Goal: Task Accomplishment & Management: Manage account settings

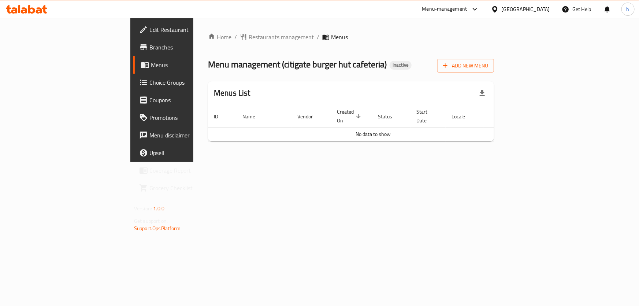
click at [326, 162] on div "Home / Restaurants management / Menus Menu management ( citigate burger hut caf…" at bounding box center [350, 90] width 315 height 144
click at [488, 68] on span "Add New Menu" at bounding box center [465, 65] width 45 height 9
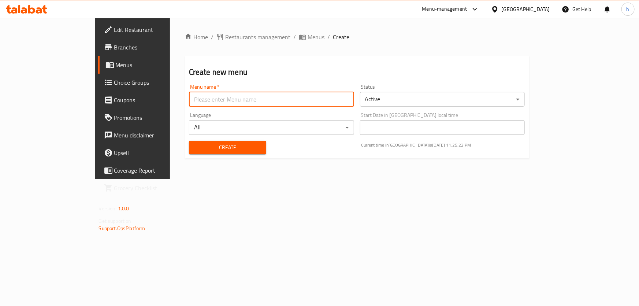
click at [259, 95] on input "text" at bounding box center [271, 99] width 165 height 15
type input "[DATE]"
click at [205, 144] on span "Create" at bounding box center [228, 147] width 66 height 9
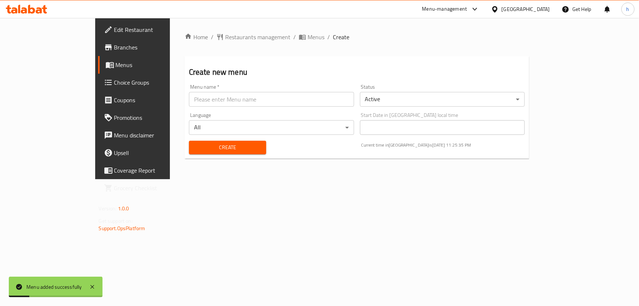
click at [116, 66] on span "Menus" at bounding box center [156, 64] width 80 height 9
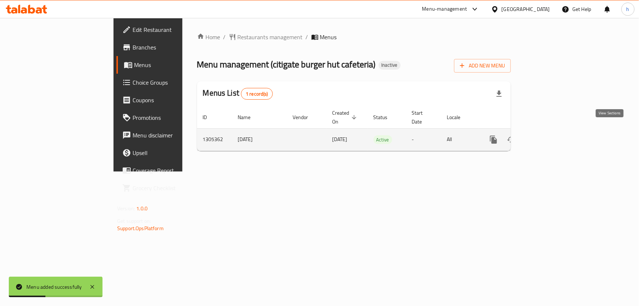
click at [551, 135] on icon "enhanced table" at bounding box center [546, 139] width 9 height 9
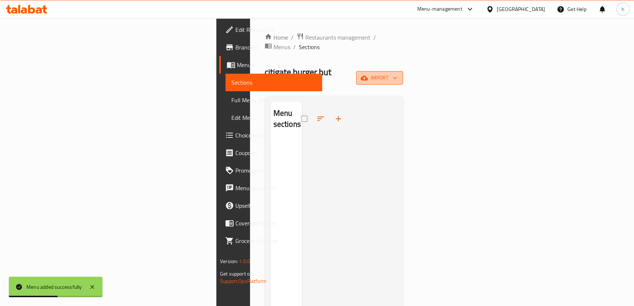
click at [397, 73] on span "import" at bounding box center [379, 77] width 35 height 9
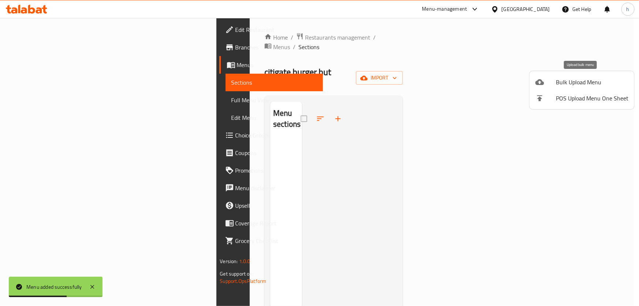
click at [566, 83] on span "Bulk Upload Menu" at bounding box center [592, 82] width 73 height 9
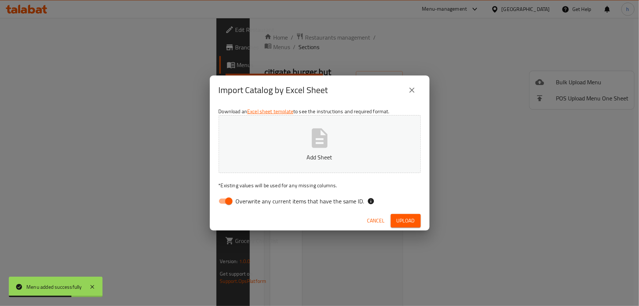
click at [329, 153] on p "Add Sheet" at bounding box center [319, 157] width 179 height 9
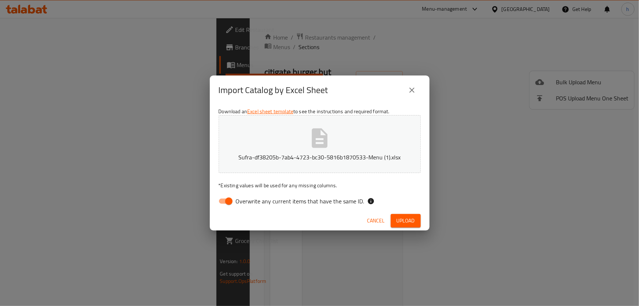
click at [233, 199] on input "Overwrite any current items that have the same ID." at bounding box center [229, 201] width 42 height 14
checkbox input "false"
click at [405, 217] on span "Upload" at bounding box center [406, 220] width 18 height 9
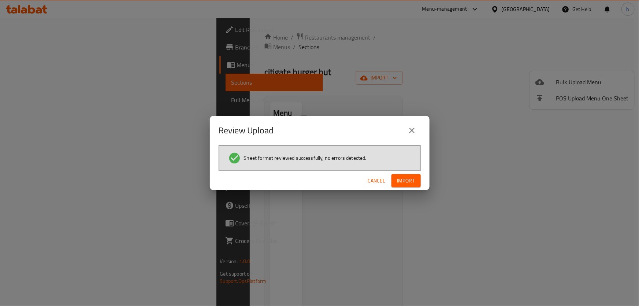
click at [405, 178] on span "Import" at bounding box center [406, 180] width 18 height 9
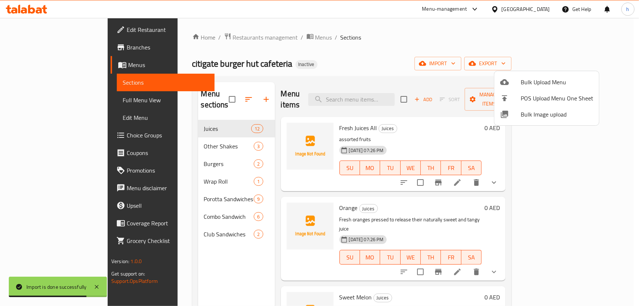
click at [428, 45] on div at bounding box center [319, 153] width 639 height 306
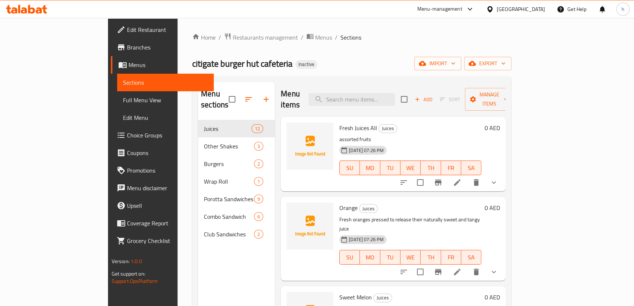
click at [123, 101] on span "Full Menu View" at bounding box center [165, 100] width 85 height 9
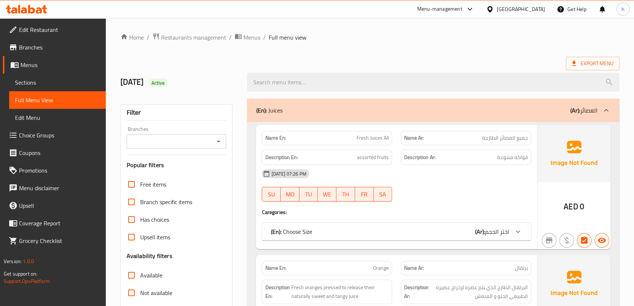
click at [218, 74] on div "12/8/2025 Active" at bounding box center [179, 82] width 127 height 33
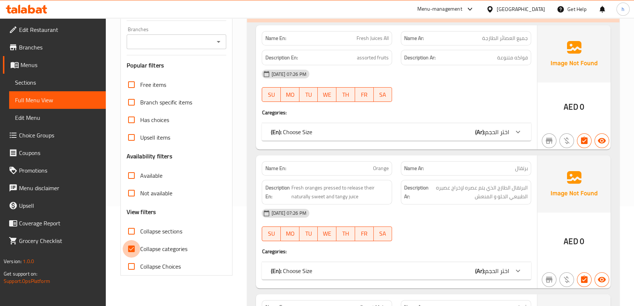
click at [130, 245] on input "Collapse categories" at bounding box center [132, 249] width 18 height 18
checkbox input "false"
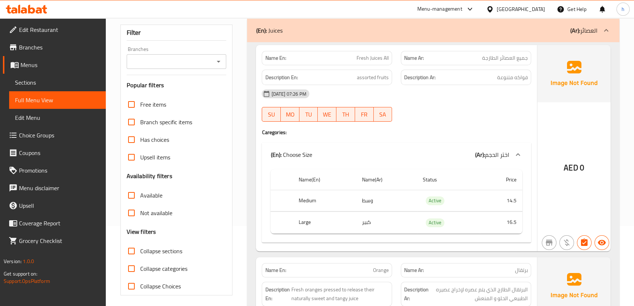
scroll to position [66, 0]
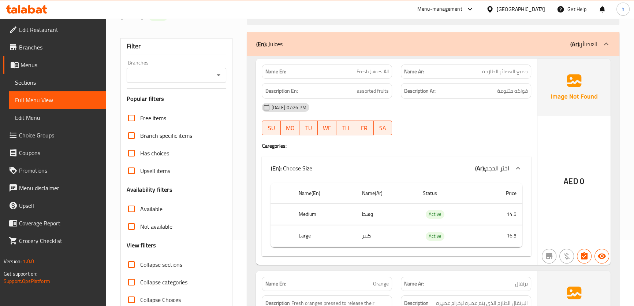
drag, startPoint x: 452, startPoint y: 127, endPoint x: 458, endPoint y: 120, distance: 8.8
click at [452, 126] on div "12-08-2025 07:26 PM SU MO TU WE TH FR SA" at bounding box center [396, 119] width 278 height 41
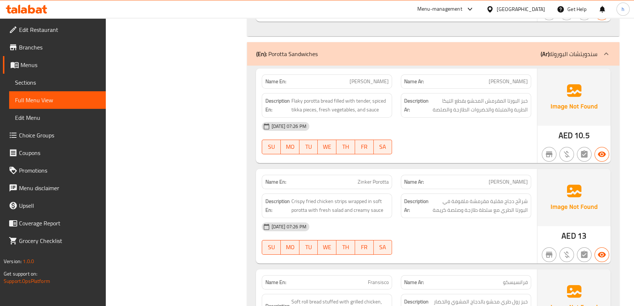
scroll to position [3529, 0]
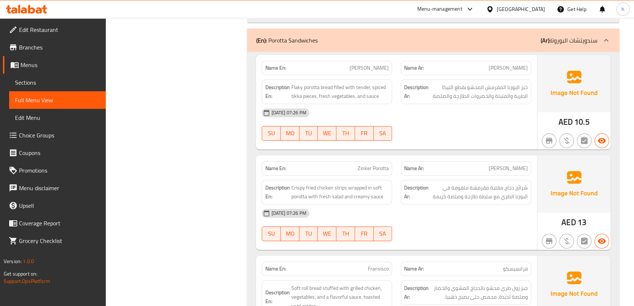
scroll to position [3542, 0]
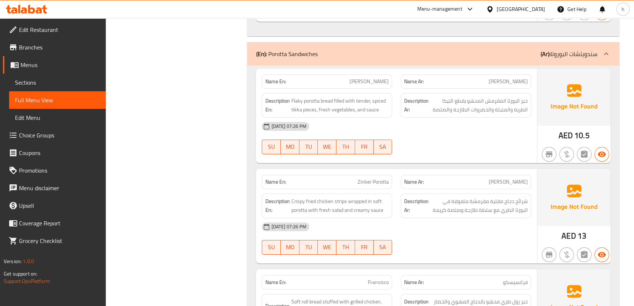
scroll to position [3529, 0]
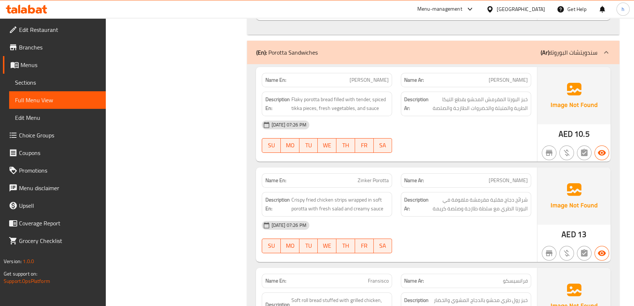
copy span "Porotta"
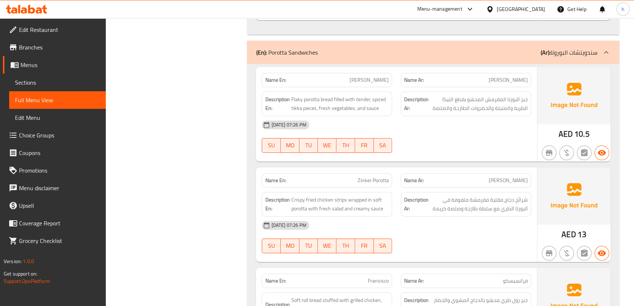
copy span "Porotta"
click at [320, 5] on div "Menu-management United Arab Emirates Get Help h" at bounding box center [317, 9] width 634 height 18
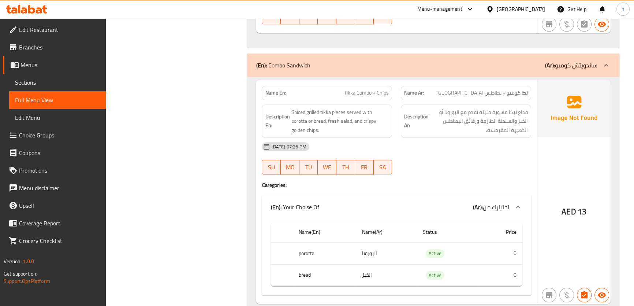
scroll to position [4494, 0]
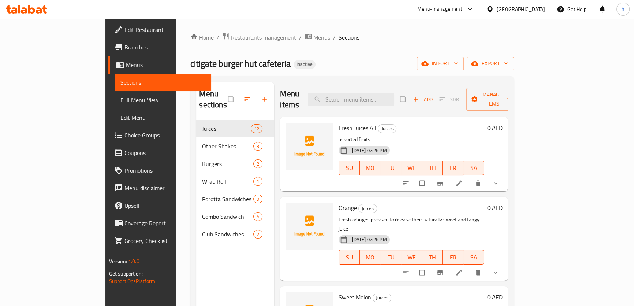
click at [125, 47] on span "Branches" at bounding box center [165, 47] width 81 height 9
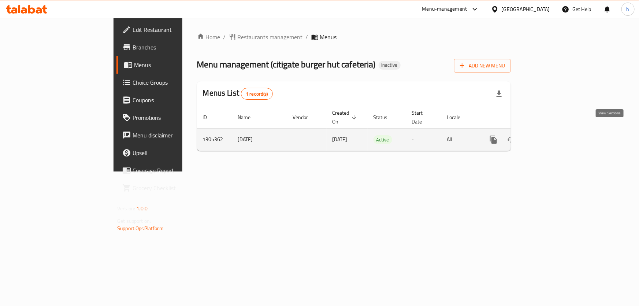
click at [550, 136] on icon "enhanced table" at bounding box center [546, 139] width 7 height 7
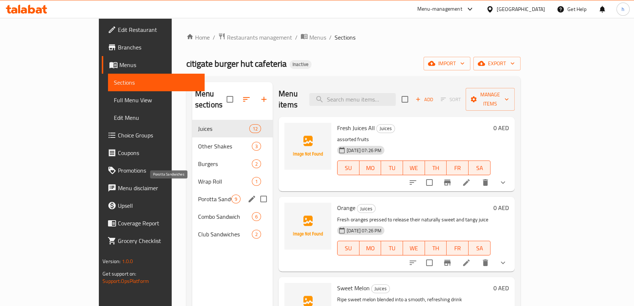
click at [198, 194] on span "Porotta Sandwiches" at bounding box center [214, 198] width 33 height 9
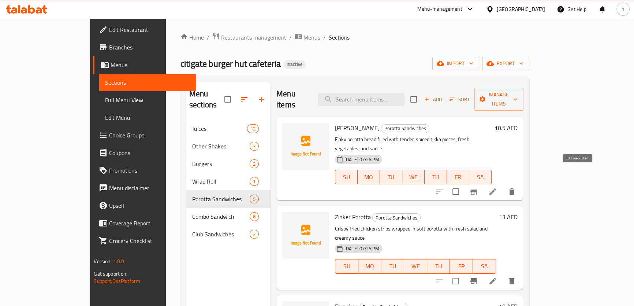
click at [497, 187] on icon at bounding box center [493, 191] width 9 height 9
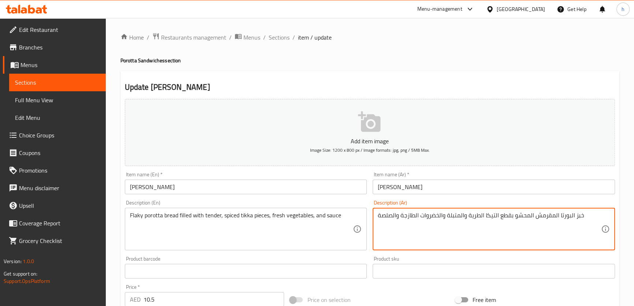
drag, startPoint x: 556, startPoint y: 216, endPoint x: 535, endPoint y: 219, distance: 20.4
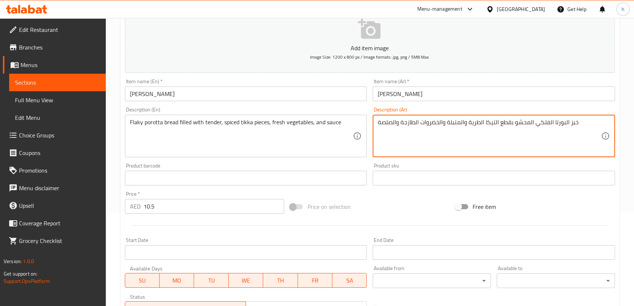
scroll to position [200, 0]
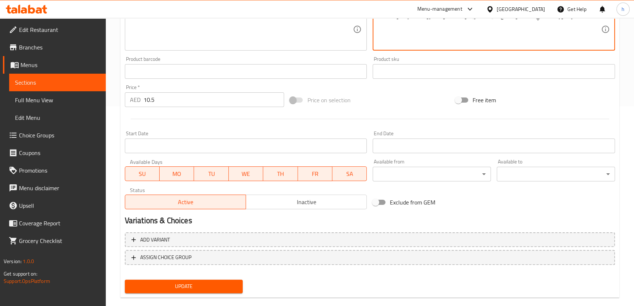
type textarea "خبز البورتا الفلكي المحشو بقطع التيكا الطرية والمتبلة والخضروات الطازجة والصلصة"
click at [209, 291] on button "Update" at bounding box center [184, 286] width 118 height 14
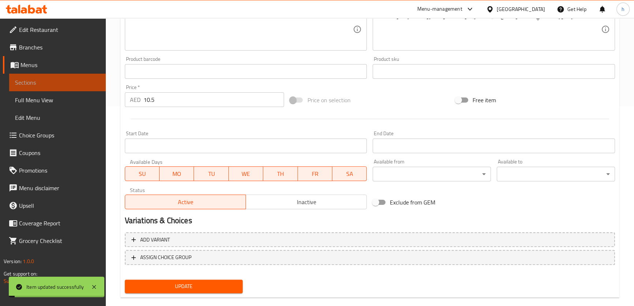
click at [51, 80] on span "Sections" at bounding box center [57, 82] width 85 height 9
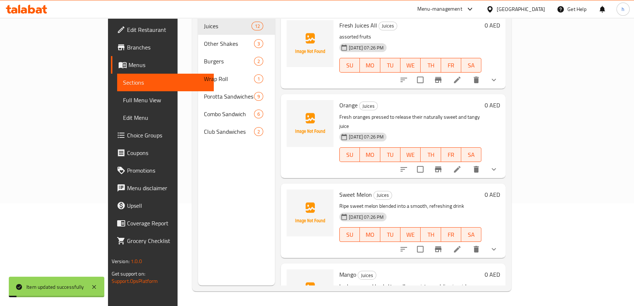
scroll to position [103, 0]
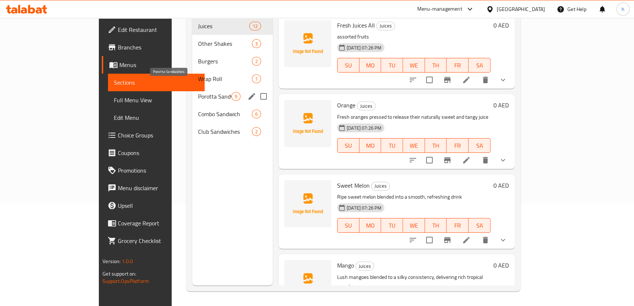
click at [198, 92] on span "Porotta Sandwiches" at bounding box center [214, 96] width 33 height 9
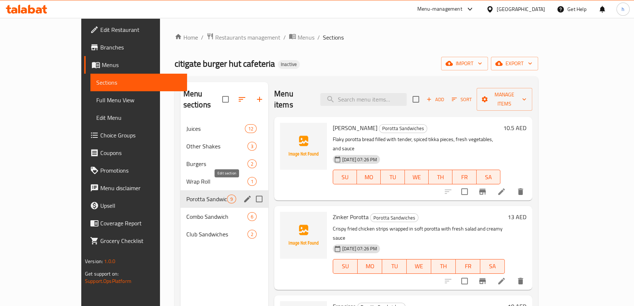
click at [243, 194] on icon "edit" at bounding box center [247, 198] width 9 height 9
click at [252, 191] on input "Menu sections" at bounding box center [259, 198] width 15 height 15
checkbox input "false"
click at [243, 194] on icon "edit" at bounding box center [247, 198] width 9 height 9
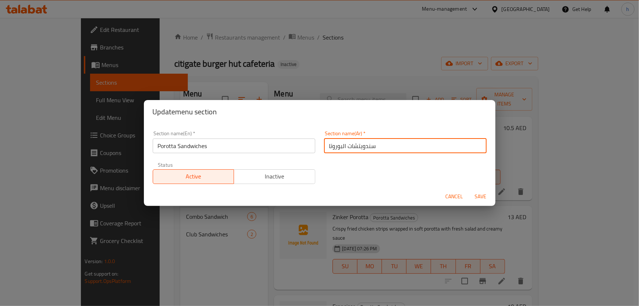
drag, startPoint x: 339, startPoint y: 146, endPoint x: 333, endPoint y: 146, distance: 5.9
click at [333, 146] on input "سندويتشات البوروتا" at bounding box center [405, 145] width 163 height 15
click at [337, 146] on input "سندويتشات البوروتا" at bounding box center [405, 145] width 163 height 15
drag, startPoint x: 340, startPoint y: 146, endPoint x: 312, endPoint y: 146, distance: 28.6
click at [312, 146] on div "Section name(En)   * Porotta Sandwiches Section name(En) * Section name(Ar)   *…" at bounding box center [319, 157] width 343 height 62
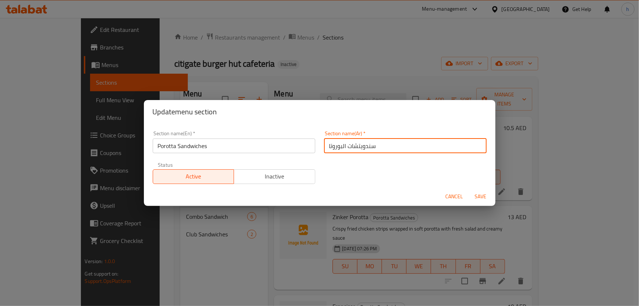
paste input "را"
type input "سندويتشات البراتا"
click at [483, 198] on span "Save" at bounding box center [481, 196] width 18 height 9
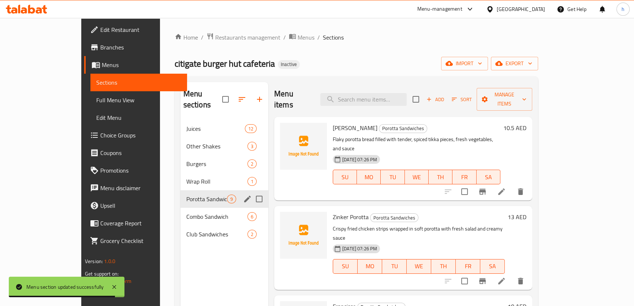
click at [506, 187] on icon at bounding box center [501, 191] width 9 height 9
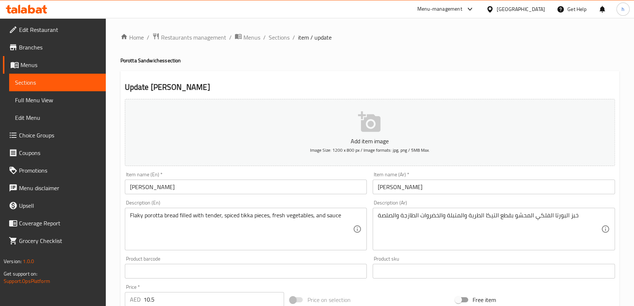
click at [388, 187] on input "تيكا بوروتا" at bounding box center [494, 186] width 242 height 15
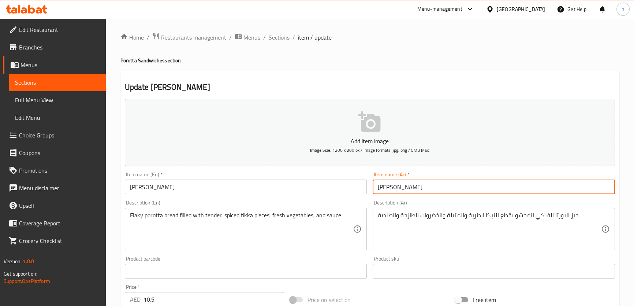
click at [388, 187] on input "تيكا بوروتا" at bounding box center [494, 186] width 242 height 15
paste input "را"
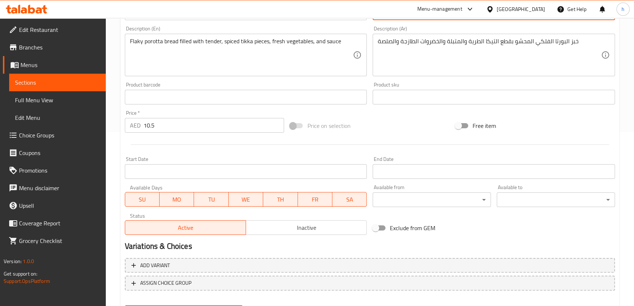
scroll to position [111, 0]
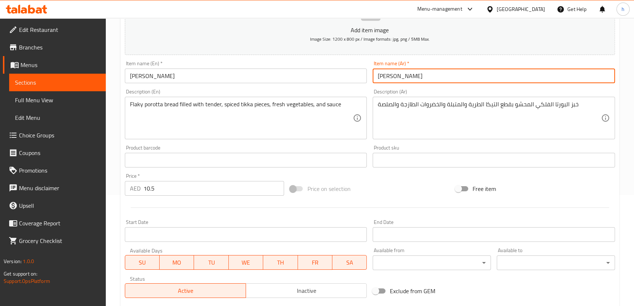
type input "تيكا براتا"
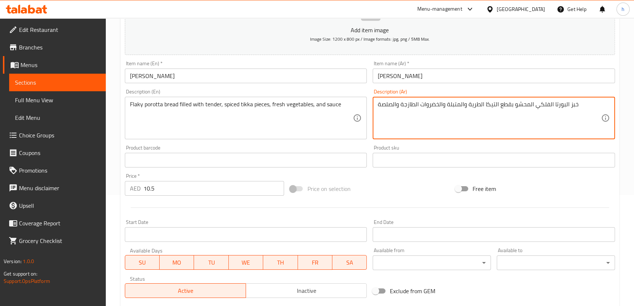
click at [561, 105] on textarea "خبز البورتا الفلكي المحشو بقطع التيكا الطرية والمتبلة والخضروات الطازجة والصلصة" at bounding box center [489, 118] width 223 height 35
click at [562, 108] on textarea "خبز البورتا الفلكي المحشو بقطع التيكا الطرية والمتبلة والخضروات الطازجة والصلصة" at bounding box center [489, 118] width 223 height 35
drag, startPoint x: 564, startPoint y: 105, endPoint x: 553, endPoint y: 107, distance: 11.1
click at [553, 107] on textarea "خبز البورتا الفلكي المحشو بقطع التيكا الطرية والمتبلة والخضروات الطازجة والصلصة" at bounding box center [489, 118] width 223 height 35
paste textarea "را"
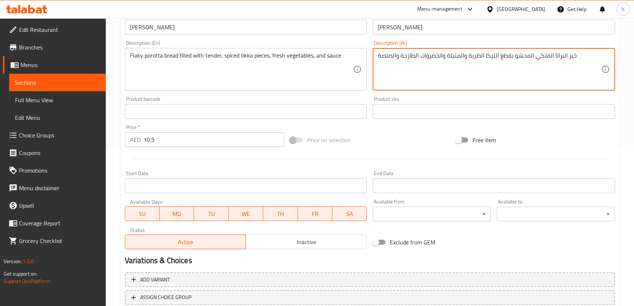
scroll to position [211, 0]
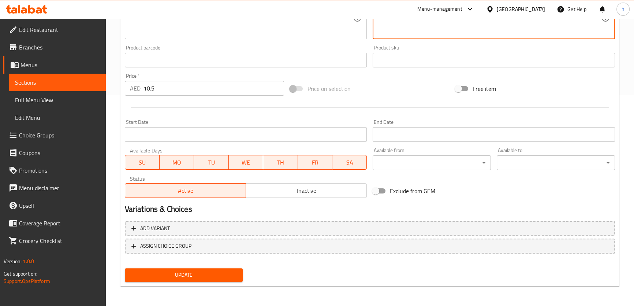
type textarea "خبز البراتا الفلكي المحشو بقطع التيكا الطرية والمتبلة والخضروات الطازجة والصلصة"
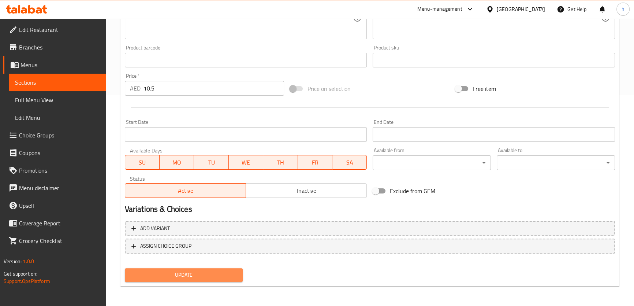
click at [208, 273] on span "Update" at bounding box center [184, 274] width 107 height 9
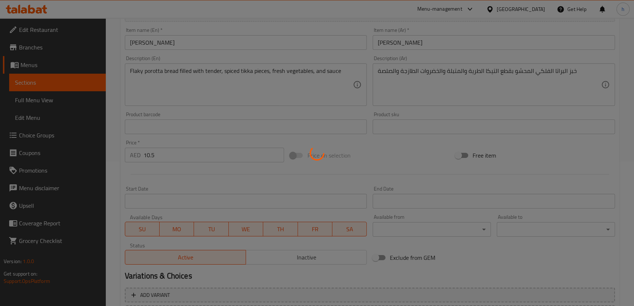
scroll to position [0, 0]
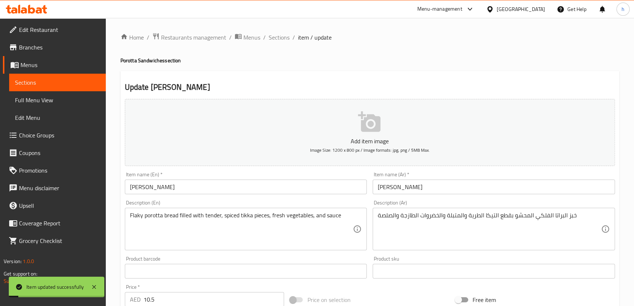
click at [49, 82] on span "Sections" at bounding box center [57, 82] width 85 height 9
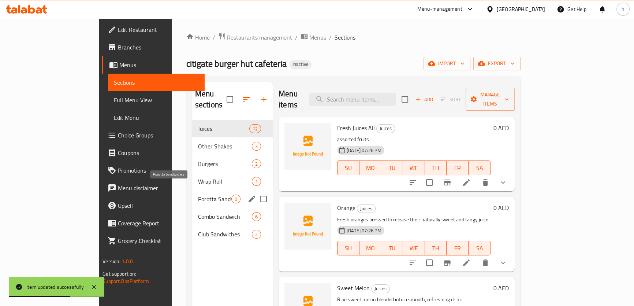
click at [198, 194] on span "Porotta Sandwiches" at bounding box center [214, 198] width 33 height 9
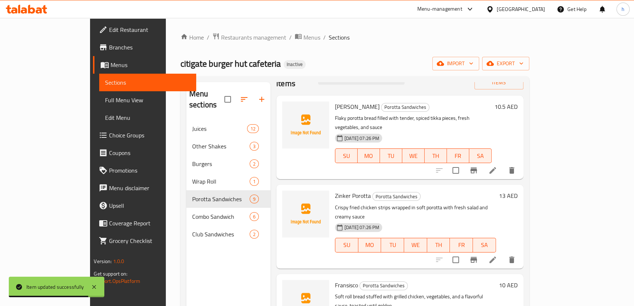
scroll to position [33, 0]
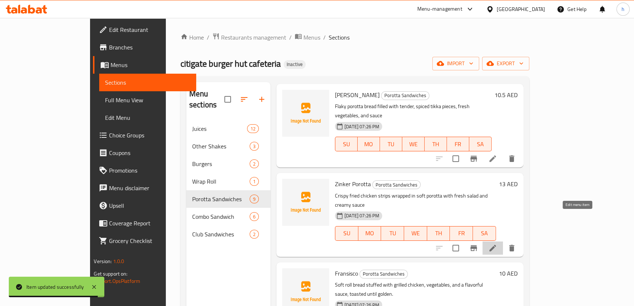
click at [497, 244] on icon at bounding box center [493, 248] width 9 height 9
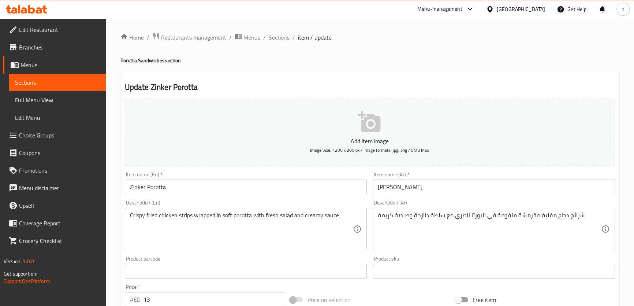
click at [385, 188] on input "زنكر باروتا" at bounding box center [494, 186] width 242 height 15
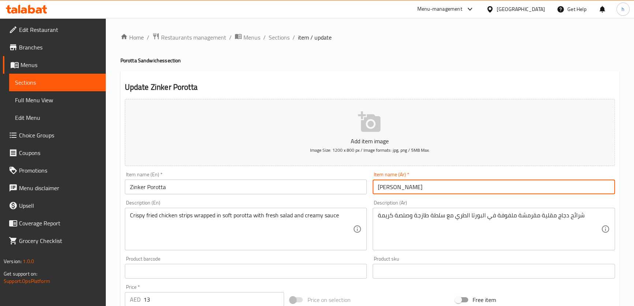
click at [385, 188] on input "زنكر باروتا" at bounding box center [494, 186] width 242 height 15
paste input "ا"
type input "زنكر براتا"
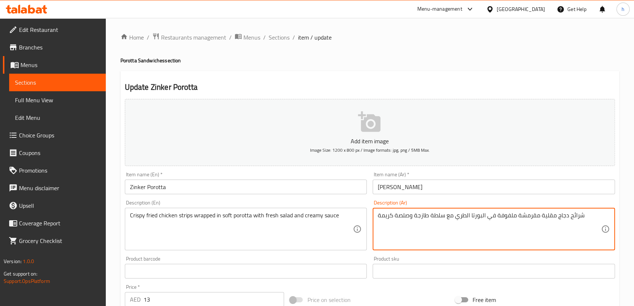
drag, startPoint x: 481, startPoint y: 216, endPoint x: 471, endPoint y: 217, distance: 9.9
paste textarea "را"
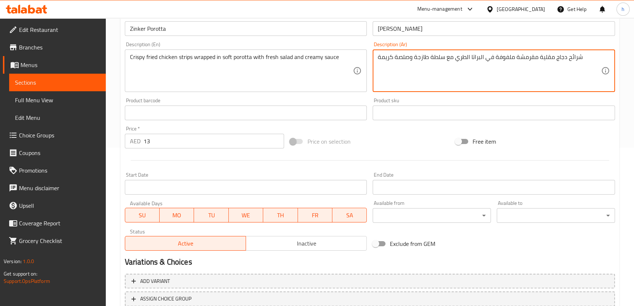
scroll to position [211, 0]
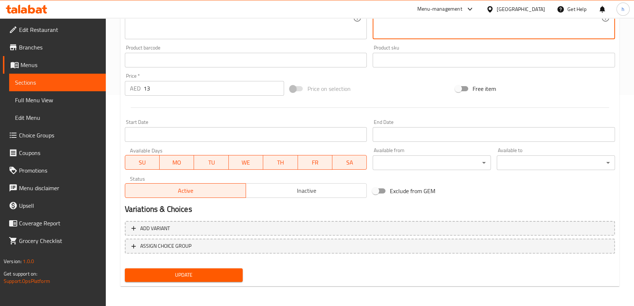
type textarea "شرائح دجاج مقلية مقرمشة ملفوفة في البراتا الطري مع سلطة طازجة وصلصة كريمة"
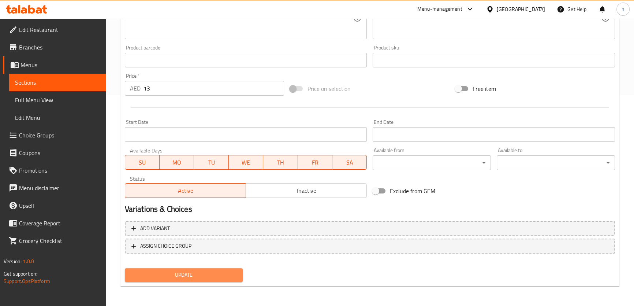
click at [219, 272] on span "Update" at bounding box center [184, 274] width 107 height 9
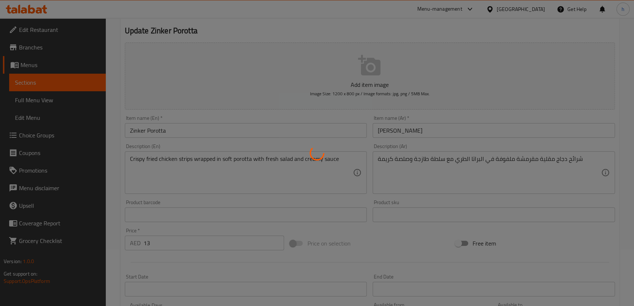
scroll to position [0, 0]
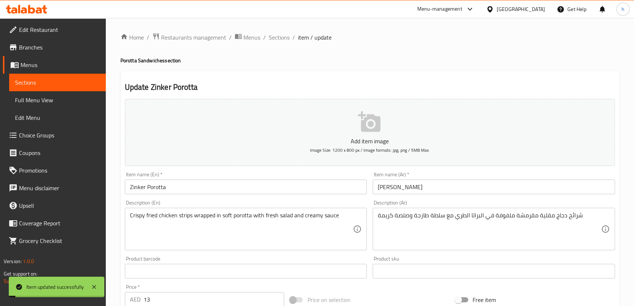
click at [74, 82] on span "Sections" at bounding box center [57, 82] width 85 height 9
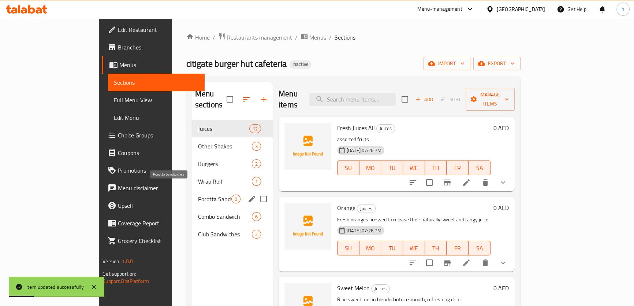
click at [198, 194] on span "Porotta Sandwiches" at bounding box center [214, 198] width 33 height 9
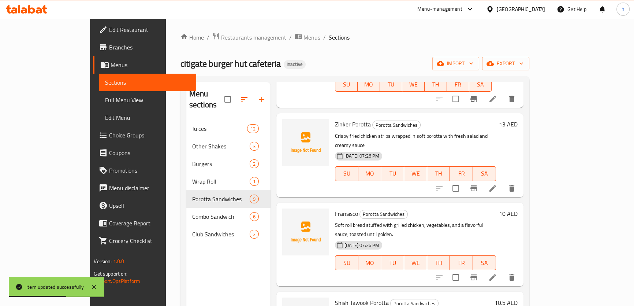
scroll to position [100, 0]
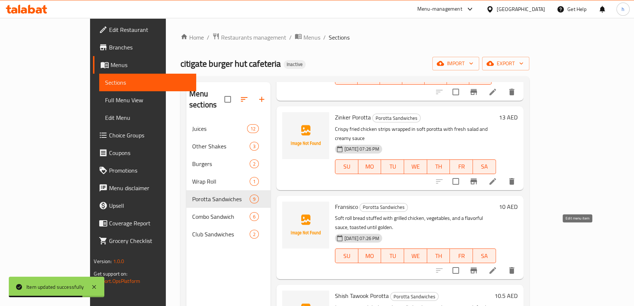
click at [497, 266] on icon at bounding box center [493, 270] width 9 height 9
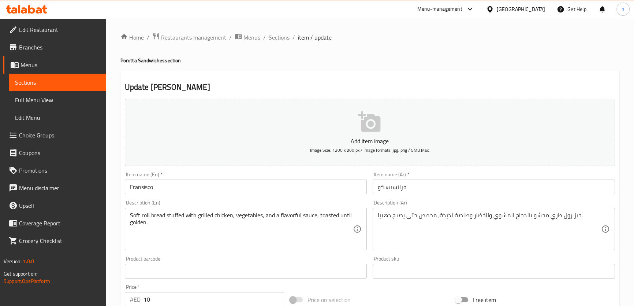
click at [70, 81] on span "Sections" at bounding box center [57, 82] width 85 height 9
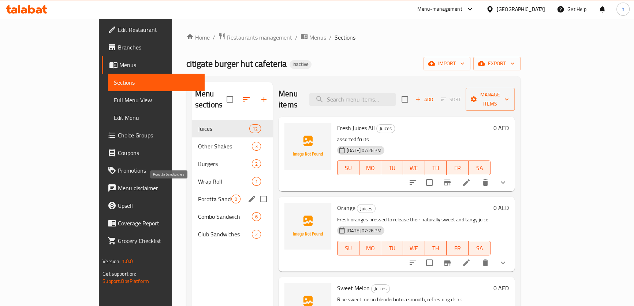
click at [198, 194] on span "Porotta Sandwiches" at bounding box center [214, 198] width 33 height 9
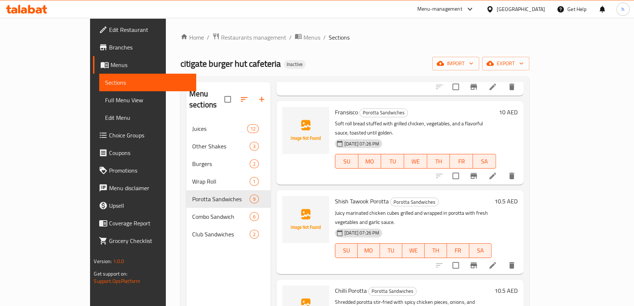
scroll to position [200, 0]
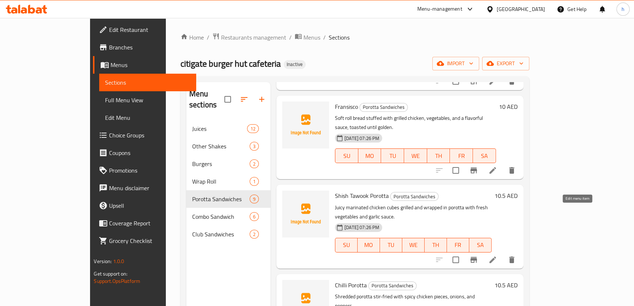
click at [497, 255] on icon at bounding box center [493, 259] width 9 height 9
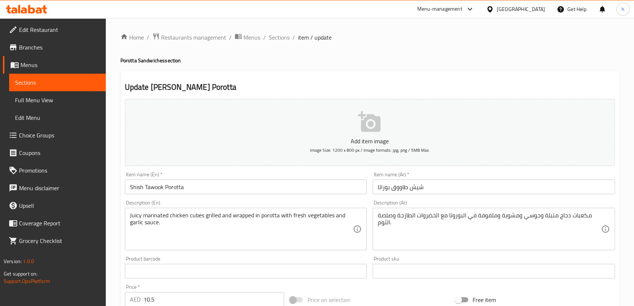
click at [381, 188] on input "شيش طاووق بوراتا" at bounding box center [494, 186] width 242 height 15
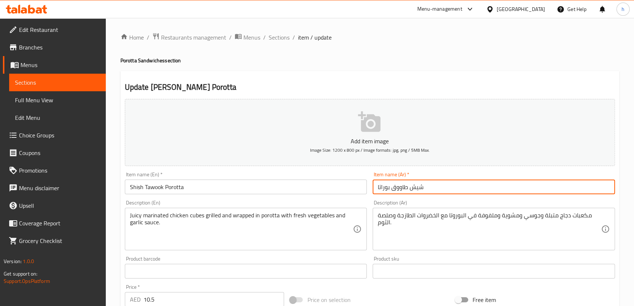
click at [382, 188] on input "شيش طاووق بوراتا" at bounding box center [494, 186] width 242 height 15
click at [463, 170] on div "Item name (Ar)   * شيش طاووق بوراتا Item name (Ar) *" at bounding box center [494, 183] width 248 height 28
click at [385, 186] on input "شيش طاووق بوراتا" at bounding box center [494, 186] width 242 height 15
paste input "text"
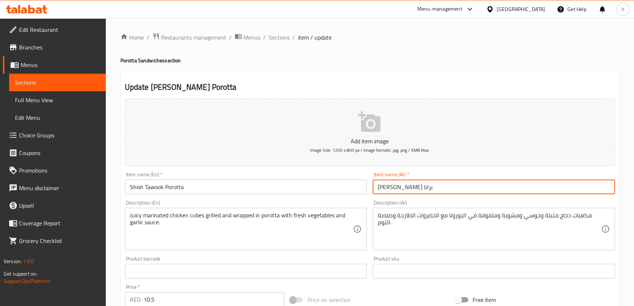
type input "شيش طاووق براتا"
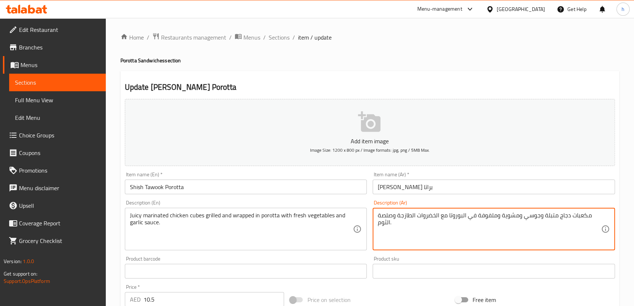
drag, startPoint x: 462, startPoint y: 215, endPoint x: 452, endPoint y: 214, distance: 10.6
click at [457, 213] on textarea "مكعبات دجاج متبلة وجوسي ومشوية وملفوفة في البوروتا مع الخضروات الطازجة وصلصة ال…" at bounding box center [489, 229] width 223 height 35
drag, startPoint x: 463, startPoint y: 215, endPoint x: 449, endPoint y: 216, distance: 13.6
click at [449, 216] on textarea "مكعبات دجاج متبلة وجوسي ومشوية وملفوفة في البوروتا مع الخضروات الطازجة وصلصة ال…" at bounding box center [489, 229] width 223 height 35
paste textarea "را"
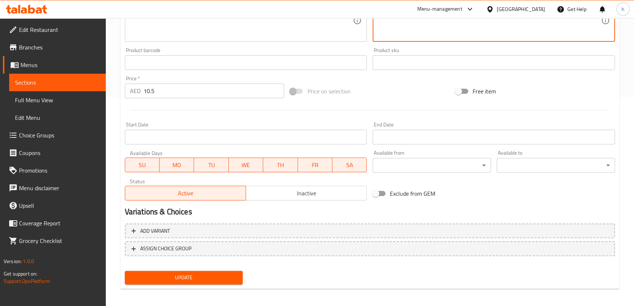
scroll to position [211, 0]
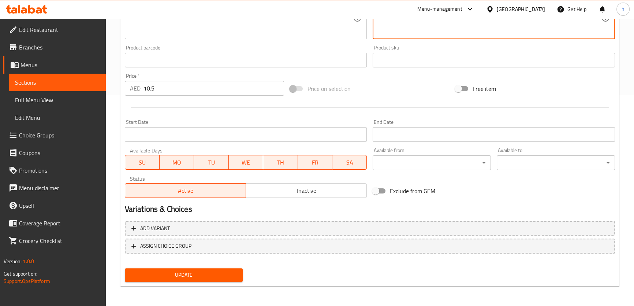
type textarea "مكعبات دجاج متبلة وجوسي ومشوية وملفوفة في البراتا مع الخضروات الطازجة وصلصة الث…"
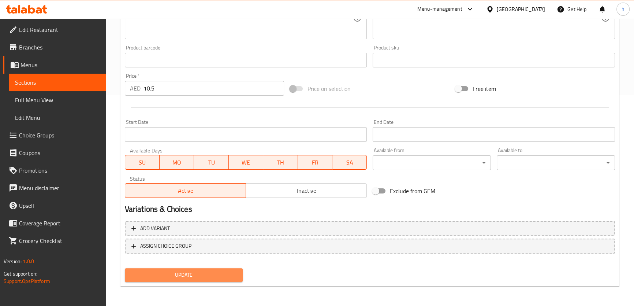
click at [231, 269] on button "Update" at bounding box center [184, 275] width 118 height 14
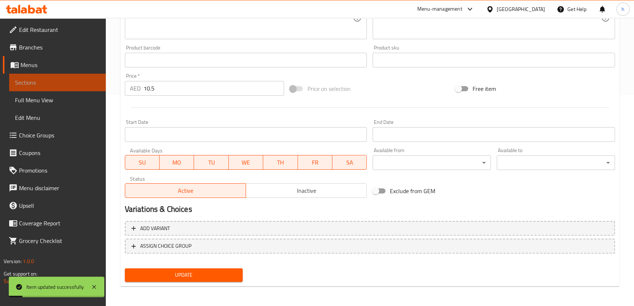
click at [51, 84] on span "Sections" at bounding box center [57, 82] width 85 height 9
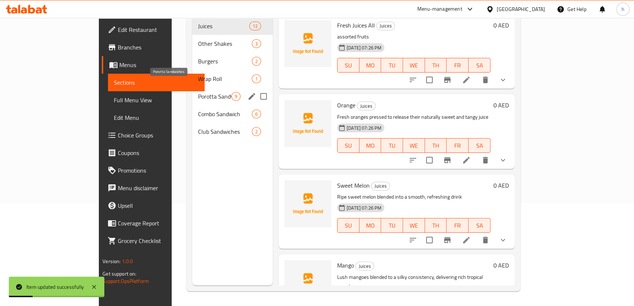
click at [198, 92] on span "Porotta Sandwiches" at bounding box center [214, 96] width 33 height 9
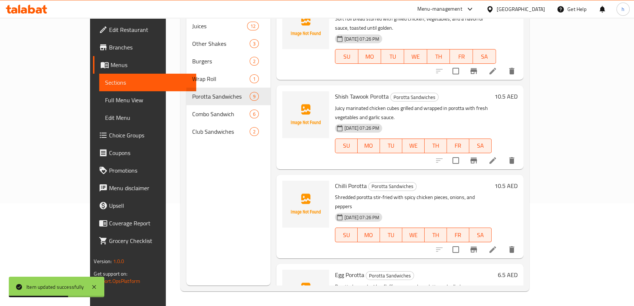
scroll to position [233, 0]
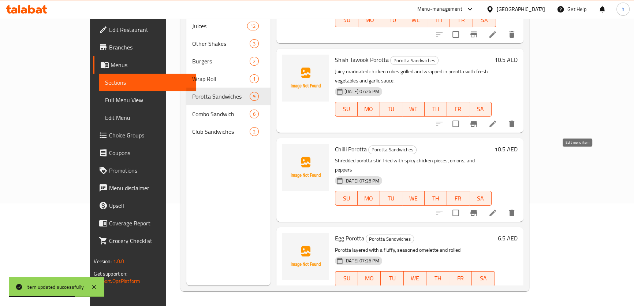
click at [496, 209] on icon at bounding box center [493, 212] width 7 height 7
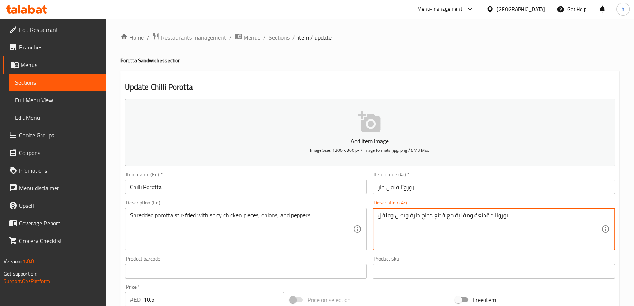
click at [504, 216] on textarea "بوروتا مقطعة ومقلية مع قطع دجاج حارة وبصل وفلفل" at bounding box center [489, 229] width 223 height 35
paste textarea "راتا"
type textarea "براتا مقطعة ومقلية مع قطع دجاج حارة وبصل وفلفل"
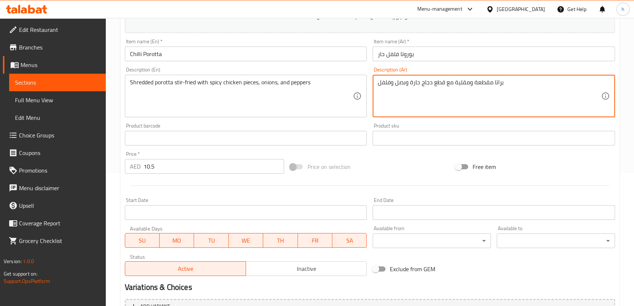
scroll to position [211, 0]
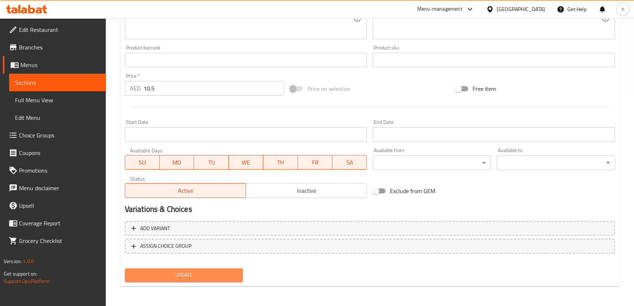
click at [192, 271] on span "Update" at bounding box center [184, 274] width 107 height 9
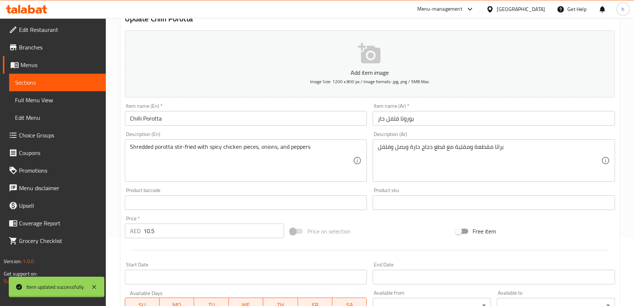
scroll to position [0, 0]
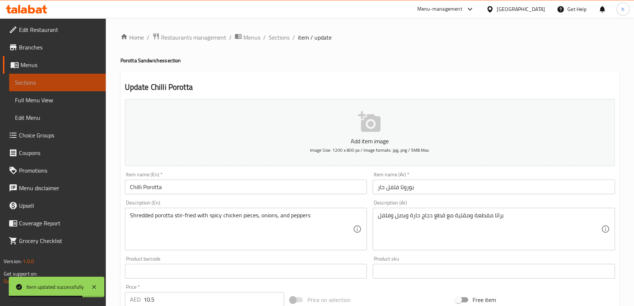
click at [58, 77] on link "Sections" at bounding box center [57, 83] width 97 height 18
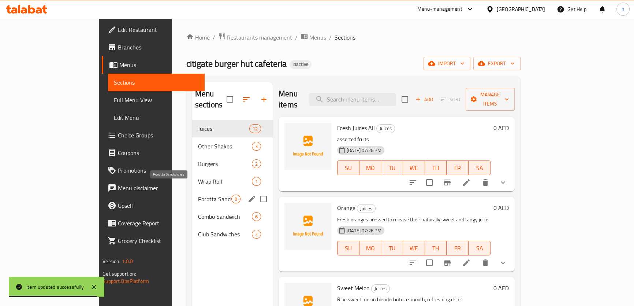
click at [198, 194] on span "Porotta Sandwiches" at bounding box center [214, 198] width 33 height 9
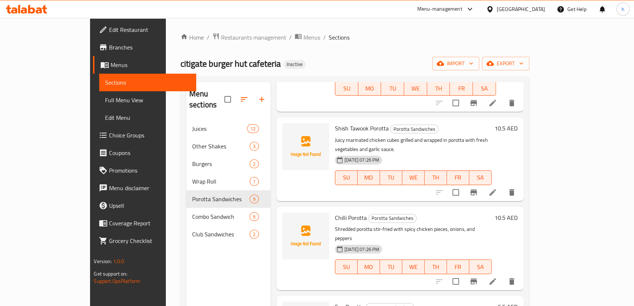
scroll to position [266, 0]
click at [496, 279] on icon at bounding box center [493, 282] width 7 height 7
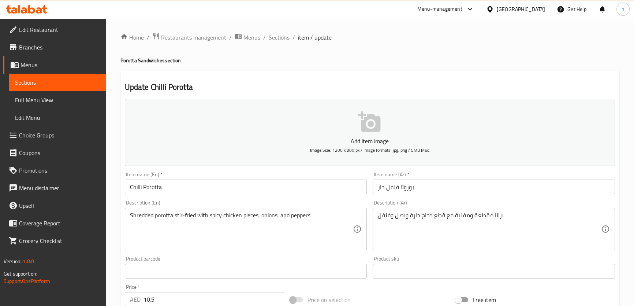
click at [406, 186] on input "بوروتا فلفل حار" at bounding box center [494, 186] width 242 height 15
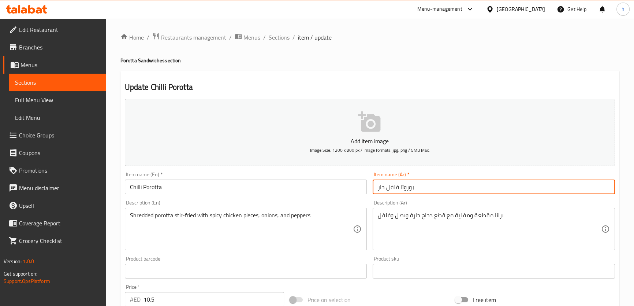
click at [406, 186] on input "بوروتا فلفل حار" at bounding box center [494, 186] width 242 height 15
paste input "راتا"
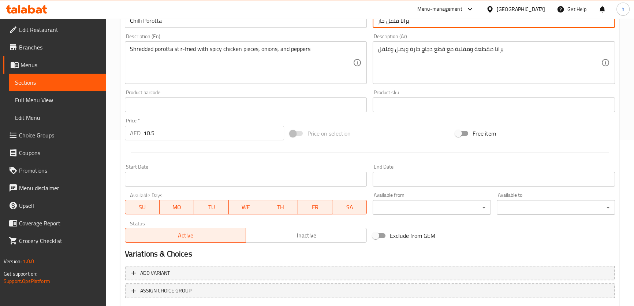
scroll to position [211, 0]
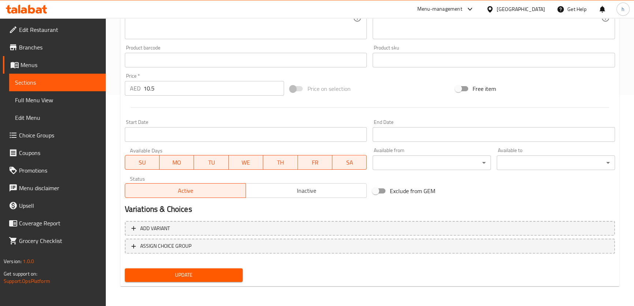
type input "براتا فلفل حار"
click at [178, 275] on span "Update" at bounding box center [184, 274] width 107 height 9
click at [50, 84] on span "Sections" at bounding box center [57, 82] width 85 height 9
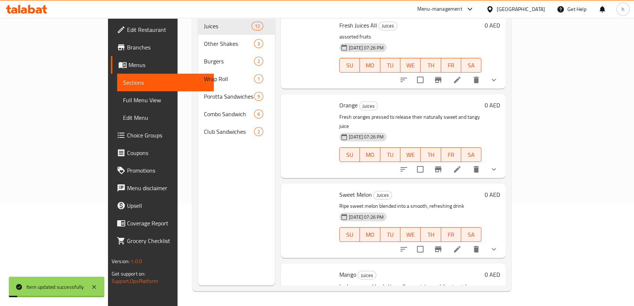
scroll to position [103, 0]
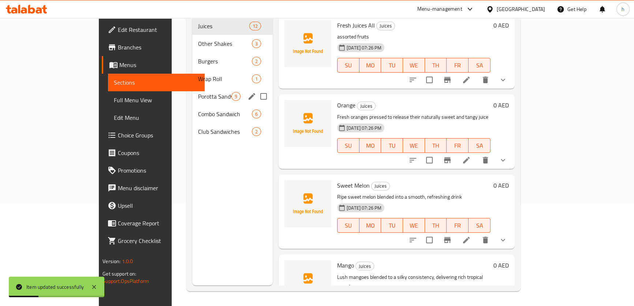
click at [192, 89] on div "Porotta Sandwiches 9" at bounding box center [232, 97] width 81 height 18
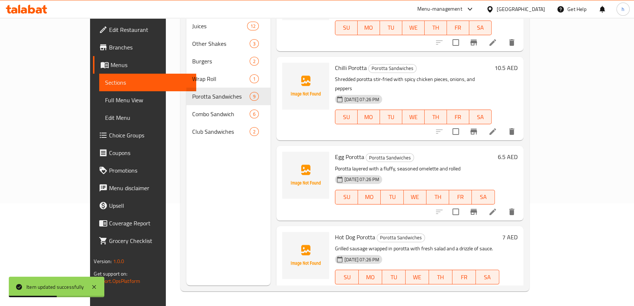
scroll to position [333, 0]
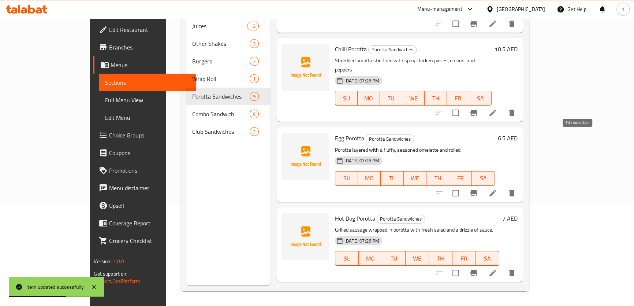
click at [497, 189] on icon at bounding box center [493, 193] width 9 height 9
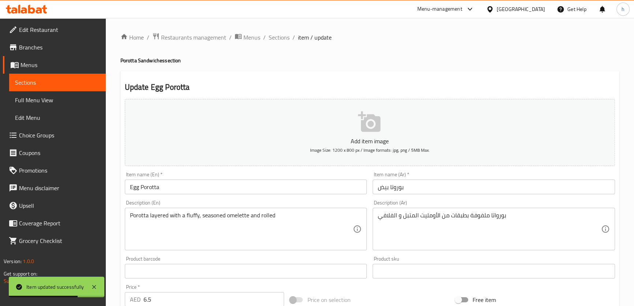
click at [399, 188] on input "بوروتا بيض" at bounding box center [494, 186] width 242 height 15
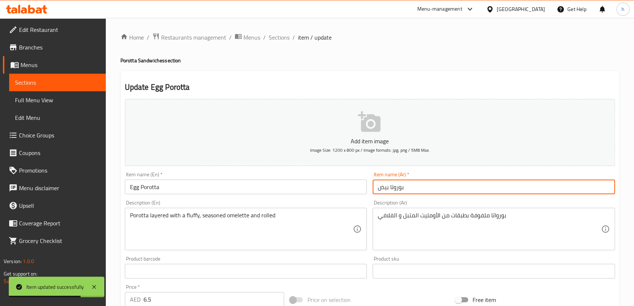
click at [399, 188] on input "بوروتا بيض" at bounding box center [494, 186] width 242 height 15
click at [402, 188] on input "بوروتا بيض" at bounding box center [494, 186] width 242 height 15
paste input "راتا"
type input "براتا بيض"
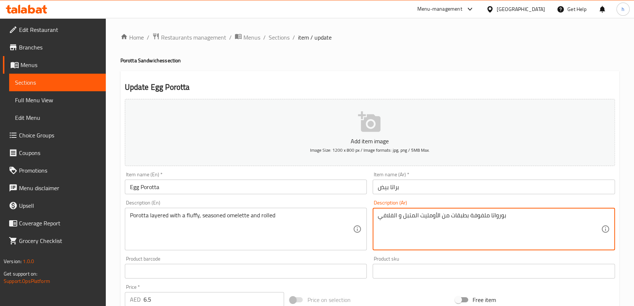
click at [500, 216] on textarea "بورواتا ملفوفة بطبقات من الأومليت المتبل و الفلافي" at bounding box center [489, 229] width 223 height 35
paste textarea "راتا"
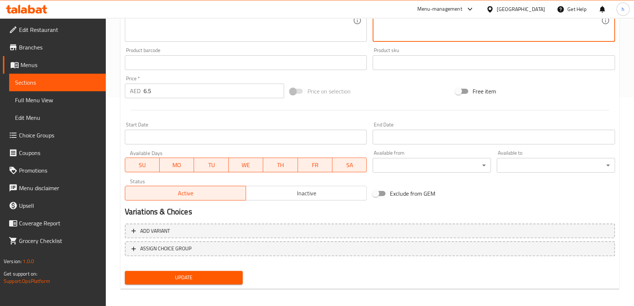
scroll to position [211, 0]
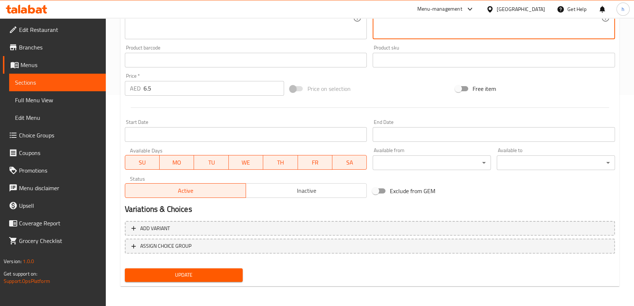
type textarea "براتا ملفوفة بطبقات من الأومليت المتبل و الفلافي"
click at [197, 274] on span "Update" at bounding box center [184, 274] width 107 height 9
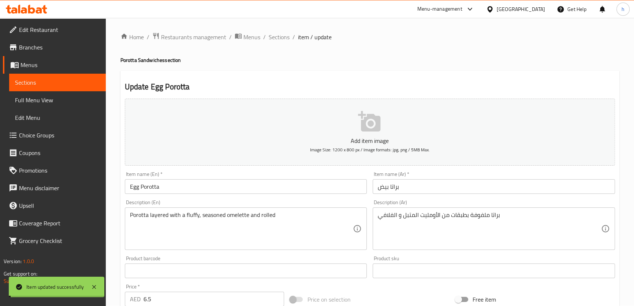
scroll to position [0, 0]
click at [57, 84] on span "Sections" at bounding box center [57, 82] width 85 height 9
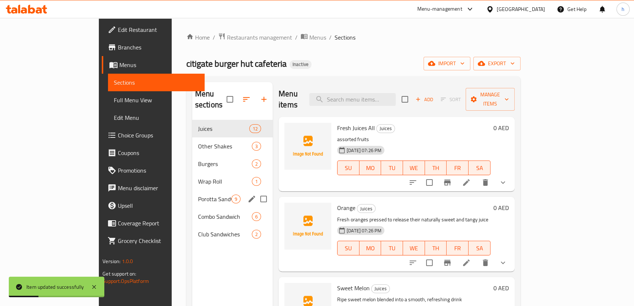
click at [198, 194] on span "Porotta Sandwiches" at bounding box center [214, 198] width 33 height 9
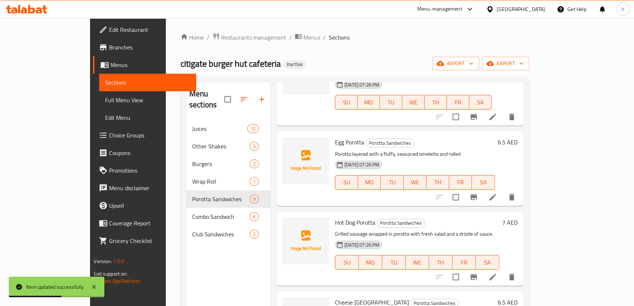
scroll to position [432, 0]
click at [496, 273] on icon at bounding box center [493, 276] width 7 height 7
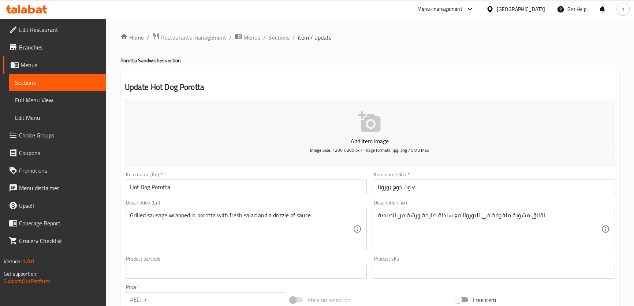
click at [386, 188] on input "هوت دوج بوروتا" at bounding box center [494, 186] width 242 height 15
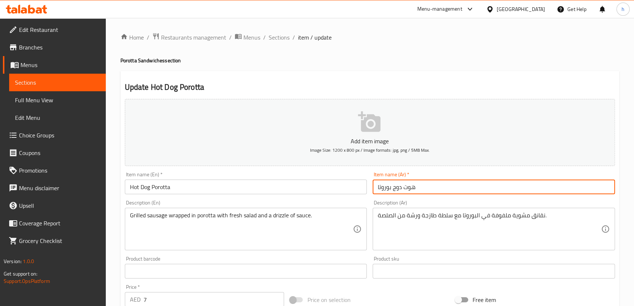
click at [386, 188] on input "هوت دوج بوروتا" at bounding box center [494, 186] width 242 height 15
paste input "را"
type input "هوت دوج براتا"
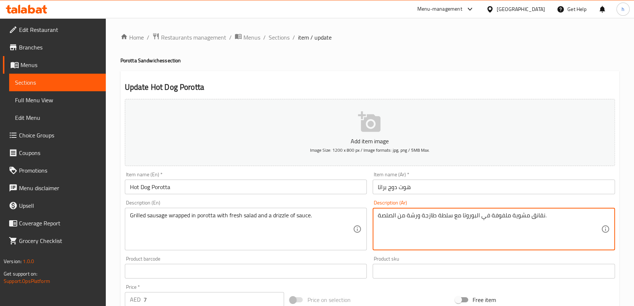
click at [472, 215] on textarea "نقانق مشوية ملفوفة في البوروتا مع سلطة طازجة ورشة من الصلصة." at bounding box center [489, 229] width 223 height 35
paste textarea "راتا"
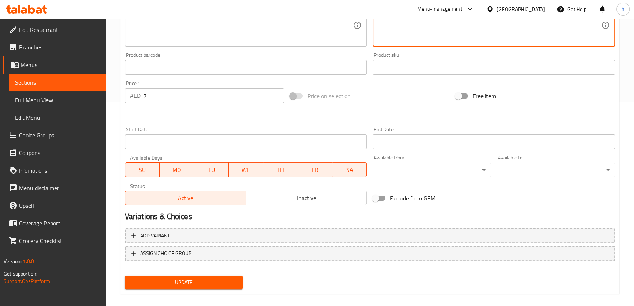
scroll to position [211, 0]
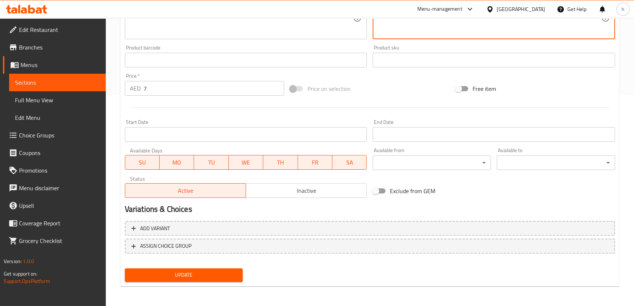
type textarea "نقانق مشوية ملفوفة في براتا مع سلطة طازجة ورشة من الصلصة."
click at [194, 272] on span "Update" at bounding box center [184, 274] width 107 height 9
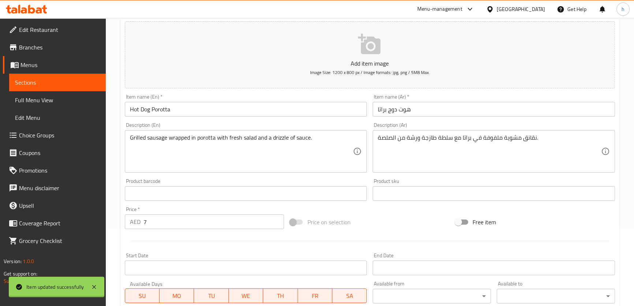
scroll to position [0, 0]
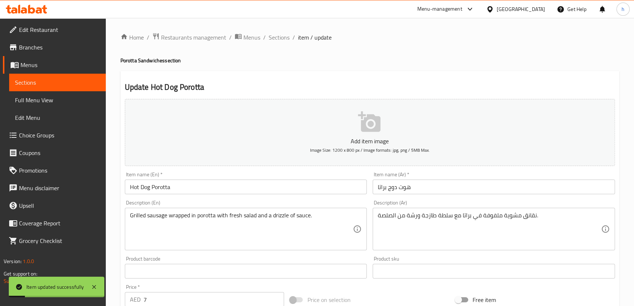
click at [74, 81] on span "Sections" at bounding box center [57, 82] width 85 height 9
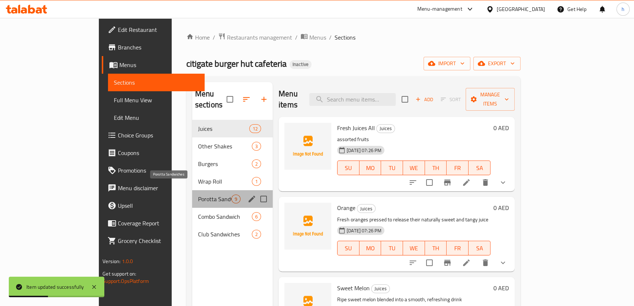
click at [198, 194] on span "Porotta Sandwiches" at bounding box center [214, 198] width 33 height 9
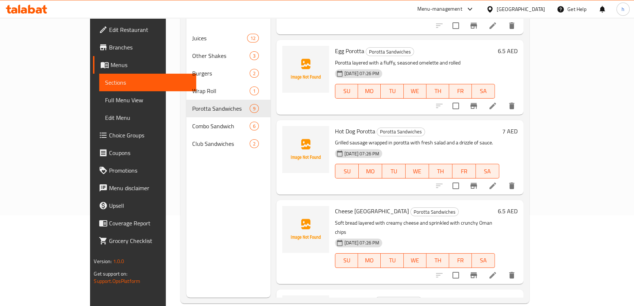
scroll to position [103, 0]
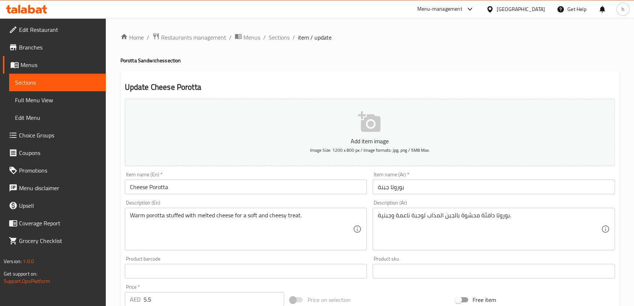
click at [398, 189] on input "بوروتا جبنة" at bounding box center [494, 186] width 242 height 15
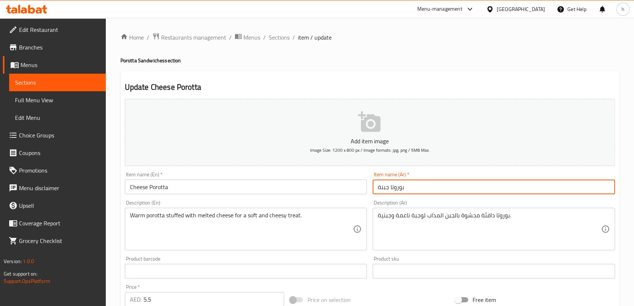
click at [398, 189] on input "بوروتا جبنة" at bounding box center [494, 186] width 242 height 15
paste input "راتا"
type input "براتا جبنة"
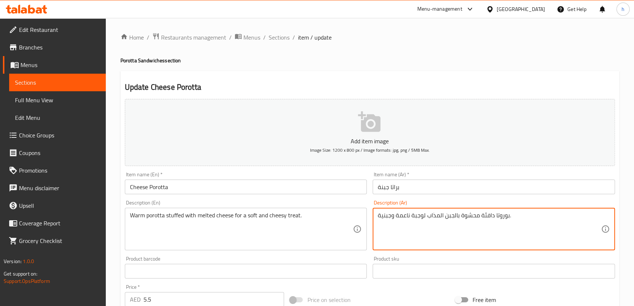
click at [501, 216] on textarea "بوروتا دافئة محشوة بالجبن المذاب لوجبة ناعمة وجبنية." at bounding box center [489, 229] width 223 height 35
paste textarea "راتا"
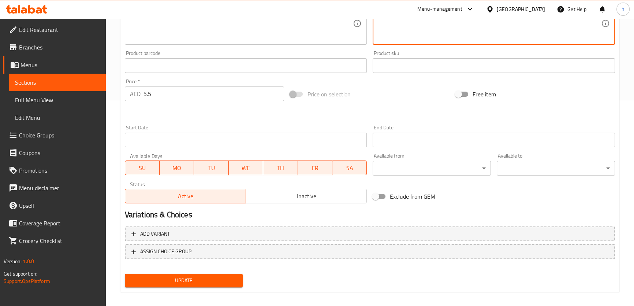
scroll to position [211, 0]
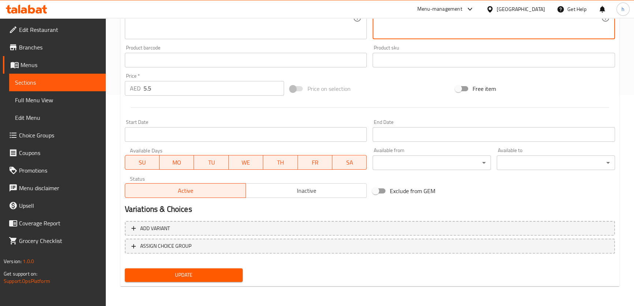
type textarea "براتا دافئة محشوة بالجبن المذاب لوجبة ناعمة وجبنية."
click at [224, 272] on span "Update" at bounding box center [184, 274] width 107 height 9
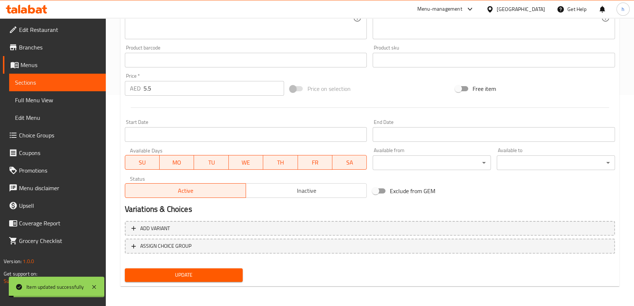
click at [55, 81] on span "Sections" at bounding box center [57, 82] width 85 height 9
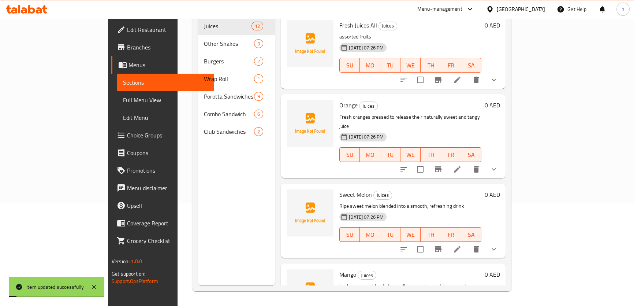
scroll to position [103, 0]
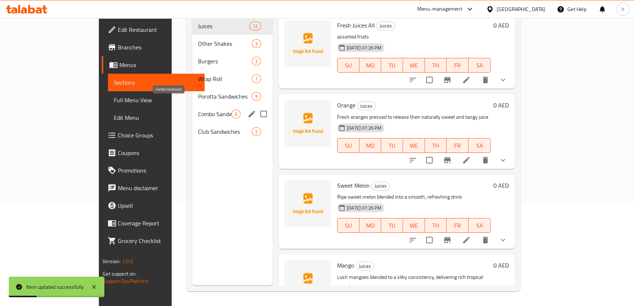
click at [198, 110] on span "Combo Sandwich" at bounding box center [214, 114] width 33 height 9
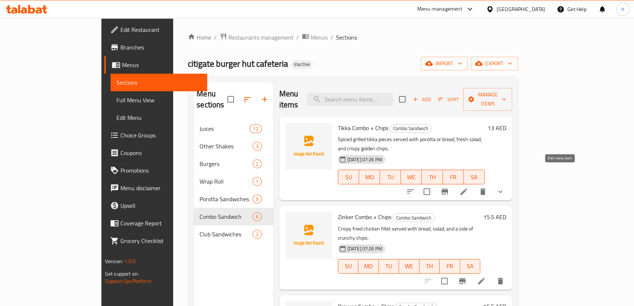
click at [468, 187] on icon at bounding box center [464, 191] width 9 height 9
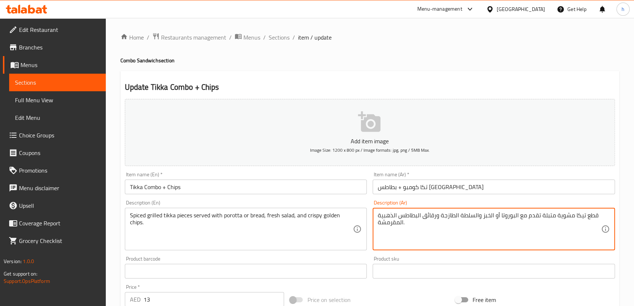
click at [507, 214] on textarea "قطع تيكا مشوية متبلة تقدم مع البوروتا أو الخبز والسلطة الطازجة ورقائق البطاطس ا…" at bounding box center [489, 229] width 223 height 35
paste textarea "راتا"
click at [516, 216] on textarea "قطع تيكا مشوية متبلة تقدم مع البوروتا أو الخبز والسلطة الطازجة ورقائق البطاطس ا…" at bounding box center [489, 229] width 223 height 35
drag, startPoint x: 514, startPoint y: 215, endPoint x: 501, endPoint y: 219, distance: 13.2
click at [501, 219] on textarea "قطع تيكا مشوية متبلة تقدم مع البوروتا أو الخبز والسلطة الطازجة ورقائق البطاطس ا…" at bounding box center [489, 229] width 223 height 35
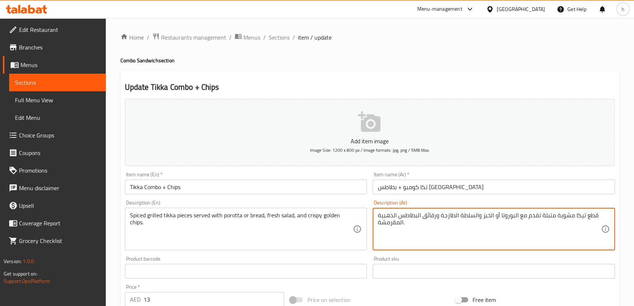
paste textarea "را"
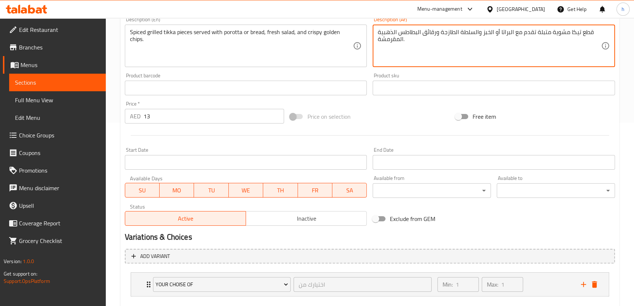
scroll to position [223, 0]
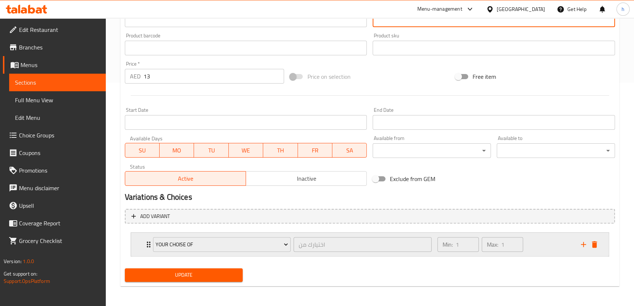
click at [533, 242] on div "Min: 1 ​ Max: 1 ​" at bounding box center [505, 244] width 144 height 23
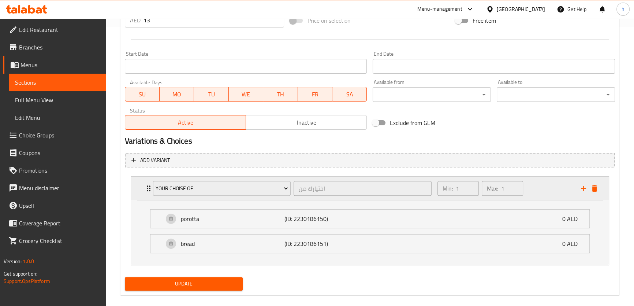
scroll to position [288, 0]
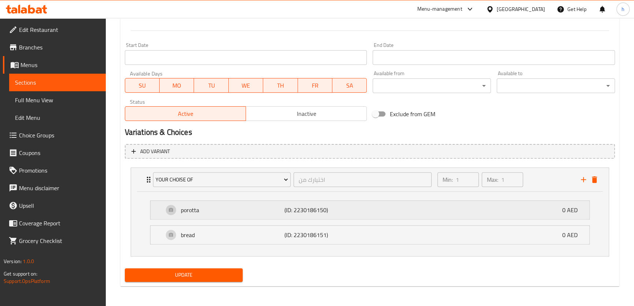
click at [304, 218] on div "porotta (ID: 2230186150) 0 AED" at bounding box center [372, 210] width 417 height 18
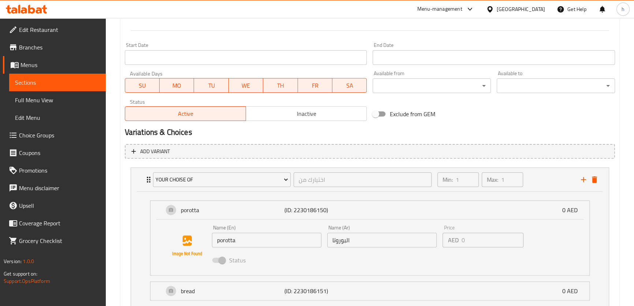
type textarea "قطع تيكا مشوية متبلة تقدم مع البراتا أو الخبز والسلطة الطازجة ورقائق البطاطس ال…"
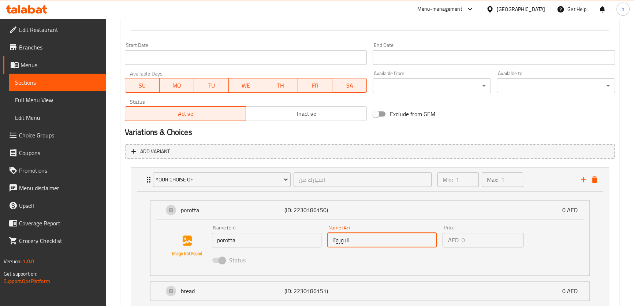
click at [339, 237] on input "البوروتا" at bounding box center [382, 240] width 110 height 15
click at [343, 246] on input "البوروتا" at bounding box center [382, 240] width 110 height 15
drag, startPoint x: 346, startPoint y: 240, endPoint x: 331, endPoint y: 241, distance: 15.1
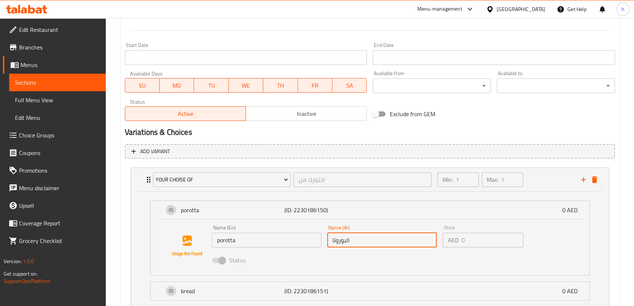
click at [331, 241] on input "البوروتا" at bounding box center [382, 240] width 110 height 15
click at [344, 240] on input "البوروتا" at bounding box center [382, 240] width 110 height 15
click at [362, 241] on input "البوروتا" at bounding box center [382, 240] width 110 height 15
click at [374, 225] on div "Name (Ar) البوروتا Name (Ar)" at bounding box center [382, 236] width 110 height 22
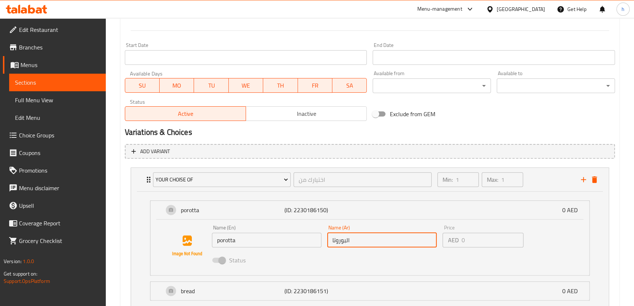
click at [470, 128] on h2 "Variations & Choices" at bounding box center [370, 132] width 490 height 11
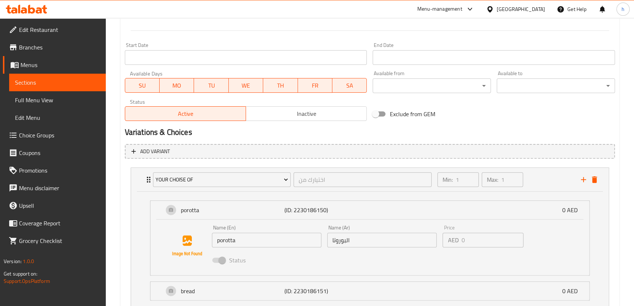
click at [347, 243] on input "البوروتا" at bounding box center [382, 240] width 110 height 15
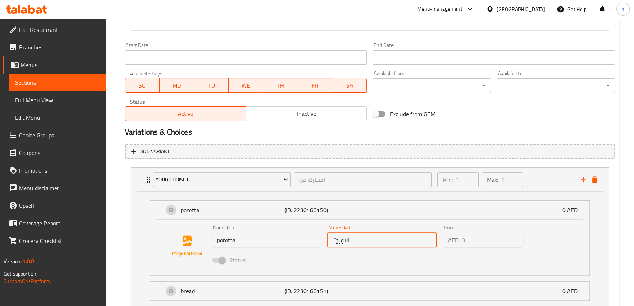
click at [347, 243] on input "البوروتا" at bounding box center [382, 240] width 110 height 15
click at [466, 111] on div "Exclude from GEM" at bounding box center [453, 114] width 166 height 20
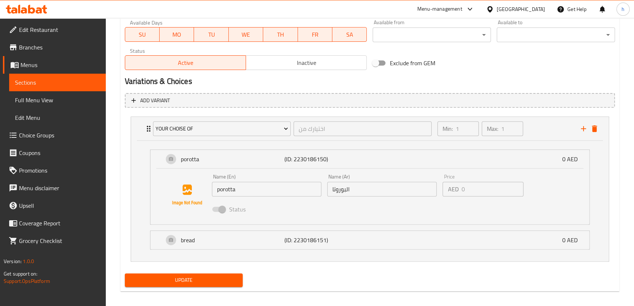
scroll to position [344, 0]
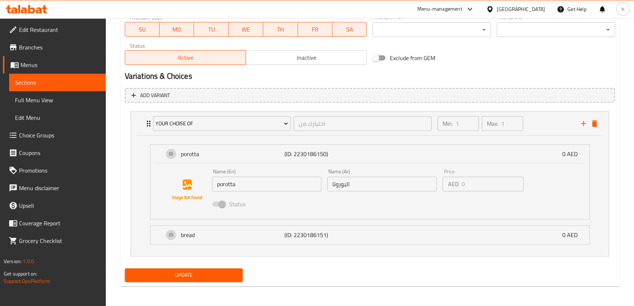
click at [518, 69] on div "Variations & Choices" at bounding box center [370, 76] width 496 height 17
click at [454, 72] on h2 "Variations & Choices" at bounding box center [370, 76] width 490 height 11
click at [232, 275] on span "Update" at bounding box center [184, 274] width 107 height 9
click at [68, 82] on span "Sections" at bounding box center [57, 82] width 85 height 9
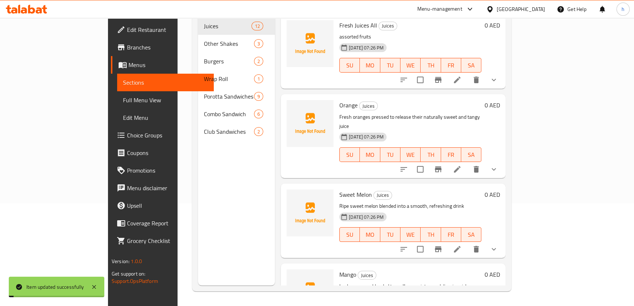
scroll to position [103, 0]
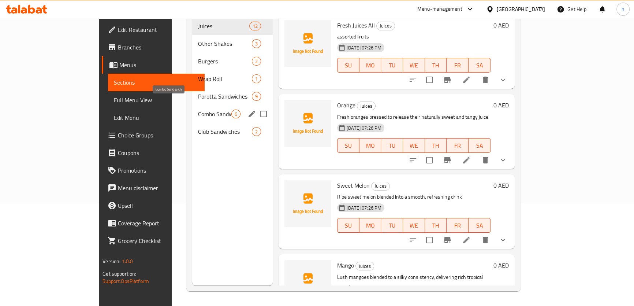
drag, startPoint x: 164, startPoint y: 103, endPoint x: 132, endPoint y: 109, distance: 33.3
click at [198, 110] on span "Combo Sandwich" at bounding box center [214, 114] width 33 height 9
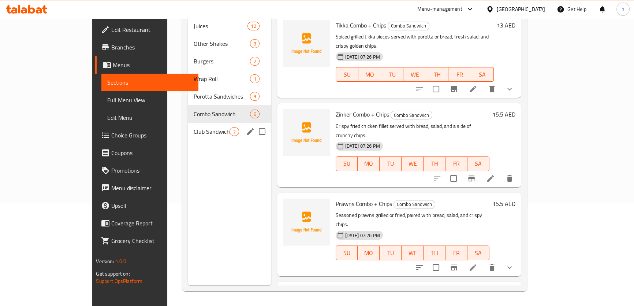
click at [194, 127] on span "Club Sandwiches" at bounding box center [212, 131] width 36 height 9
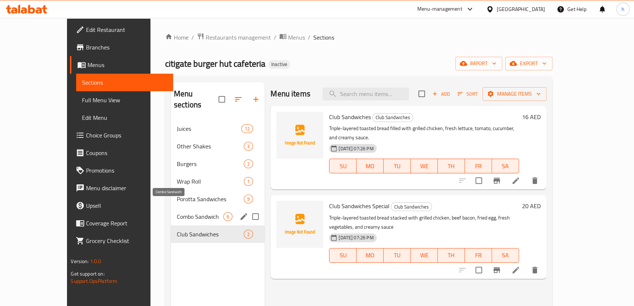
click at [177, 212] on span "Combo Sandwich" at bounding box center [200, 216] width 47 height 9
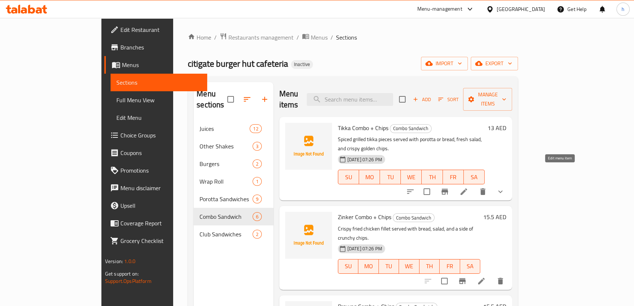
click at [468, 187] on icon at bounding box center [464, 191] width 9 height 9
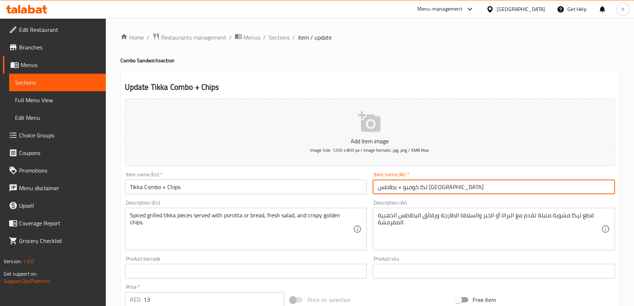
drag, startPoint x: 413, startPoint y: 186, endPoint x: 377, endPoint y: 187, distance: 35.9
click at [377, 187] on input "تكا كومبو + بطاطس مقلية" at bounding box center [494, 186] width 242 height 15
type input "تكا كومبو + شيبس"
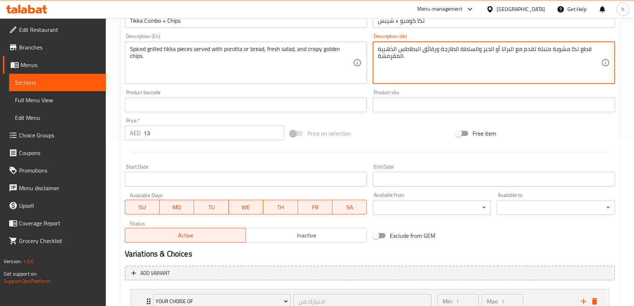
scroll to position [223, 0]
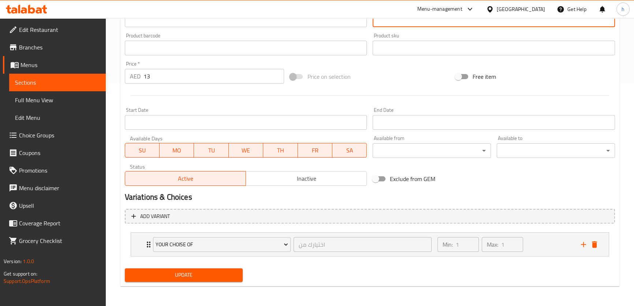
type textarea "قطع تكا مشوية متبلة تقدم مع البراتا أو الخبز والسلطة الطازجة ورقائق البطاطس الذ…"
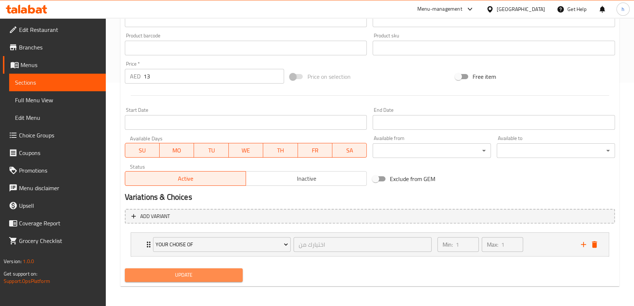
click at [173, 273] on span "Update" at bounding box center [184, 274] width 107 height 9
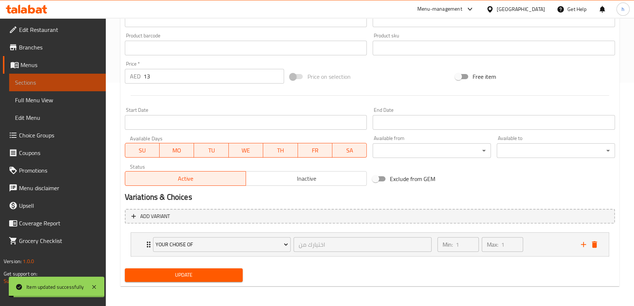
click at [72, 81] on span "Sections" at bounding box center [57, 82] width 85 height 9
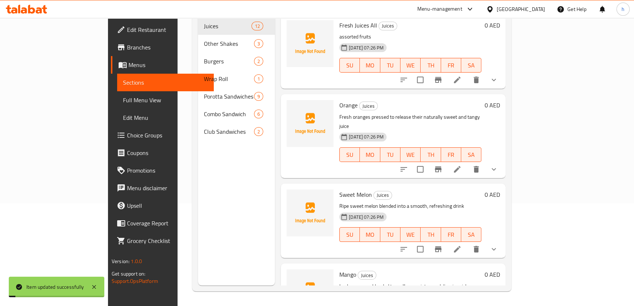
scroll to position [103, 0]
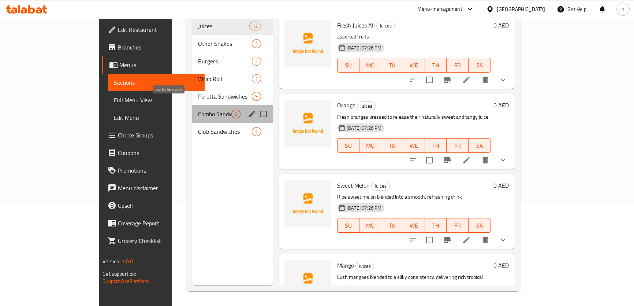
click at [198, 110] on span "Combo Sandwich" at bounding box center [214, 114] width 33 height 9
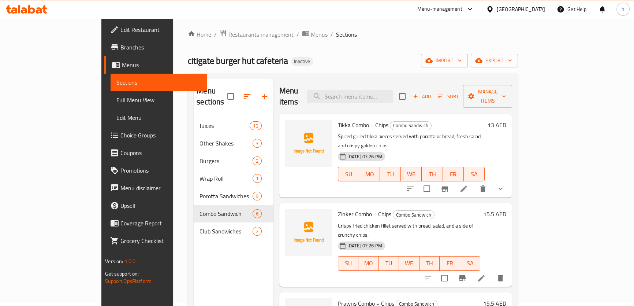
scroll to position [33, 0]
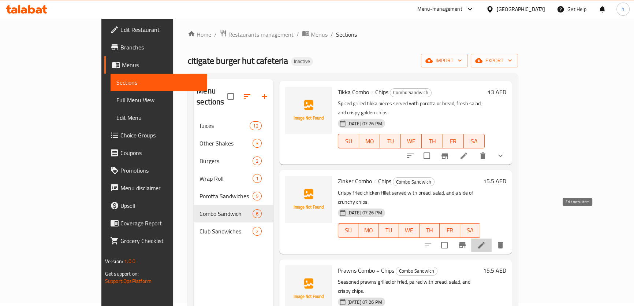
click at [486, 241] on icon at bounding box center [481, 245] width 9 height 9
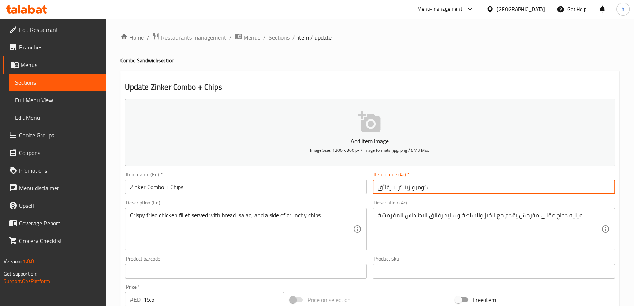
drag, startPoint x: 392, startPoint y: 187, endPoint x: 376, endPoint y: 188, distance: 16.1
click at [376, 188] on input "كومبو زينكر + رقائق" at bounding box center [494, 186] width 242 height 15
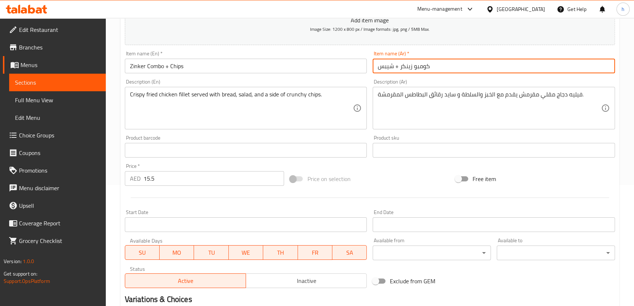
scroll to position [211, 0]
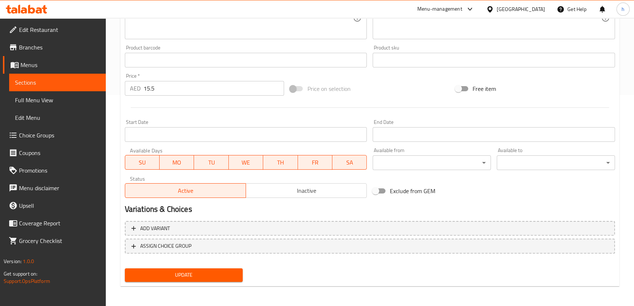
type input "كومبو زينكر + شيبس"
click at [205, 276] on span "Update" at bounding box center [184, 274] width 107 height 9
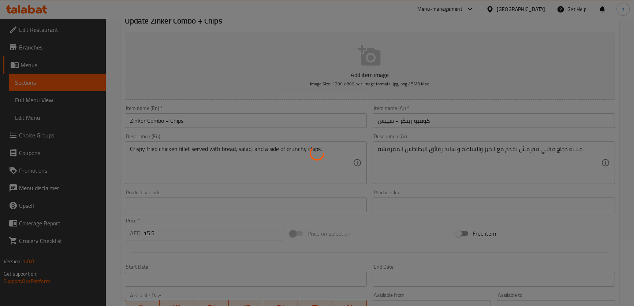
scroll to position [11, 0]
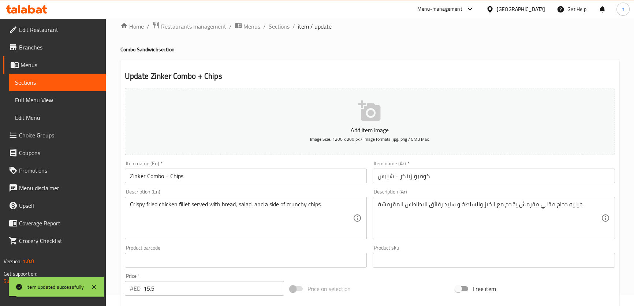
click at [81, 85] on span "Sections" at bounding box center [57, 82] width 85 height 9
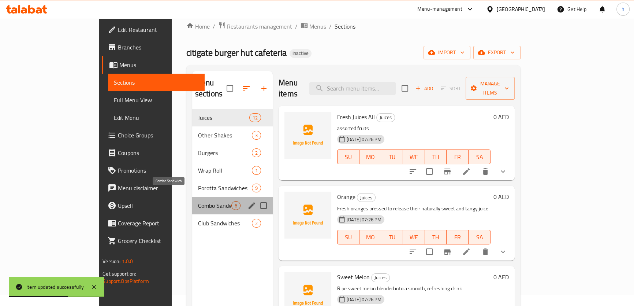
click at [198, 201] on span "Combo Sandwich" at bounding box center [214, 205] width 33 height 9
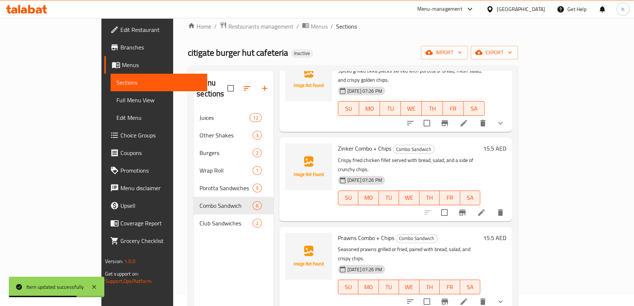
scroll to position [66, 0]
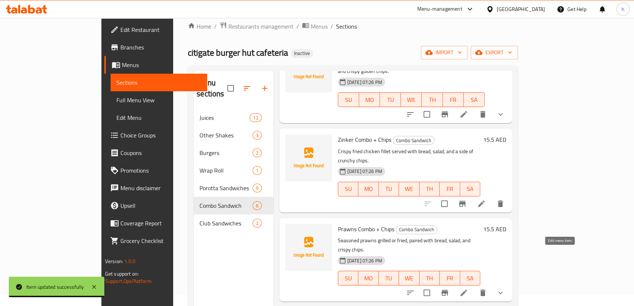
click at [468, 288] on icon at bounding box center [464, 292] width 9 height 9
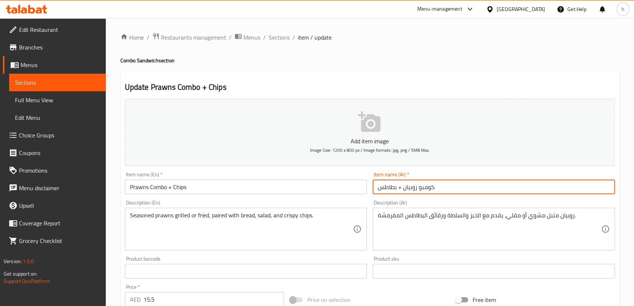
drag, startPoint x: 396, startPoint y: 187, endPoint x: 376, endPoint y: 190, distance: 20.8
click at [376, 190] on input "كومبو روبيان + بطاطس" at bounding box center [494, 186] width 242 height 15
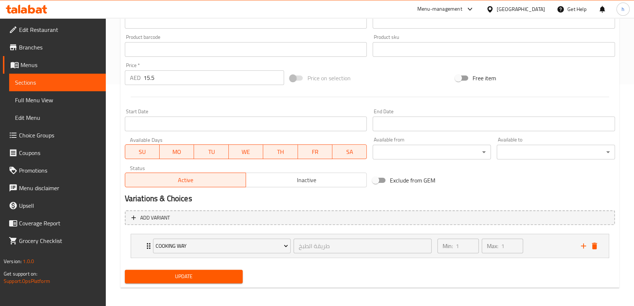
scroll to position [223, 0]
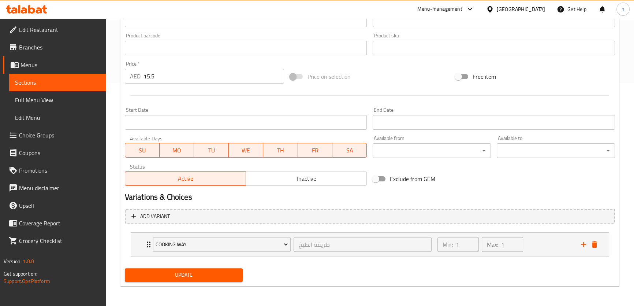
type input "كومبو روبيان + شيبس"
click at [203, 271] on span "Update" at bounding box center [184, 274] width 107 height 9
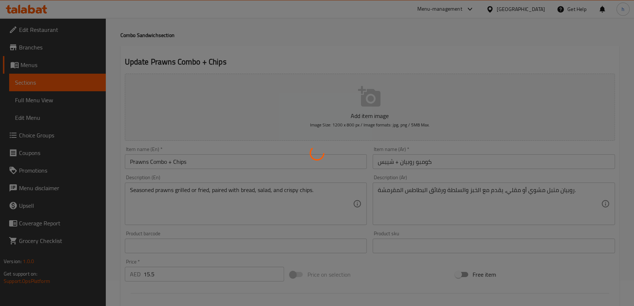
scroll to position [0, 0]
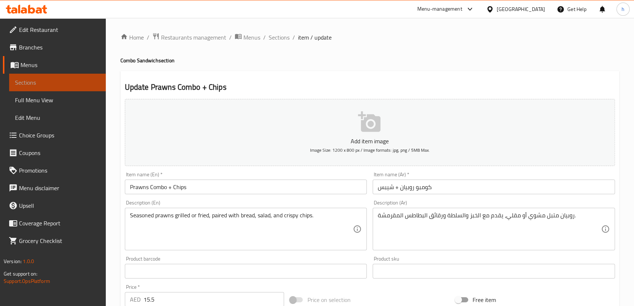
click at [66, 82] on span "Sections" at bounding box center [57, 82] width 85 height 9
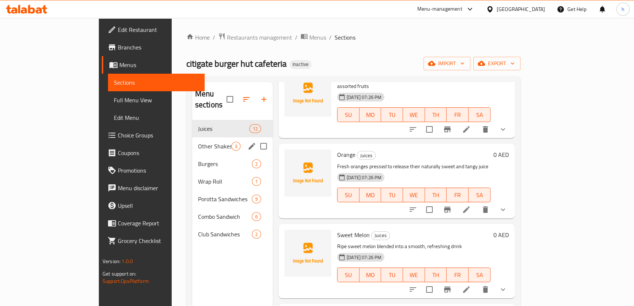
scroll to position [66, 0]
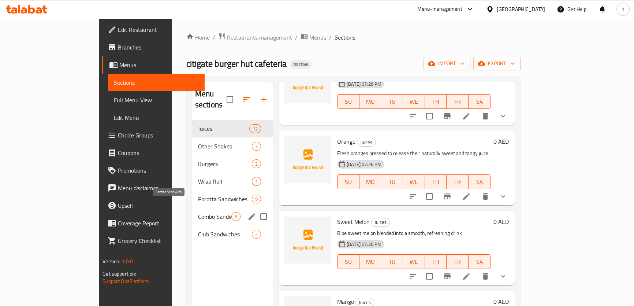
click at [198, 212] on span "Combo Sandwich" at bounding box center [214, 216] width 33 height 9
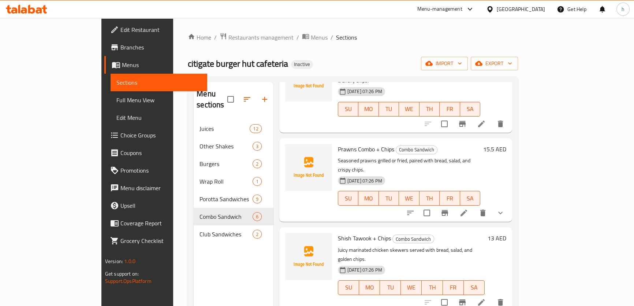
scroll to position [166, 0]
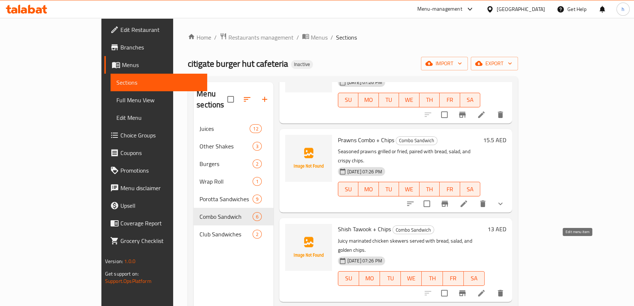
click at [485, 290] on icon at bounding box center [481, 293] width 7 height 7
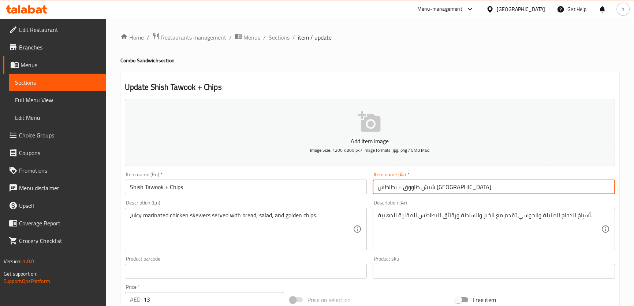
drag, startPoint x: 413, startPoint y: 189, endPoint x: 372, endPoint y: 190, distance: 41.4
click at [372, 190] on div "Item name (Ar)   * شيش طاووق + بطاطس مقلية Item name (Ar) *" at bounding box center [494, 183] width 248 height 28
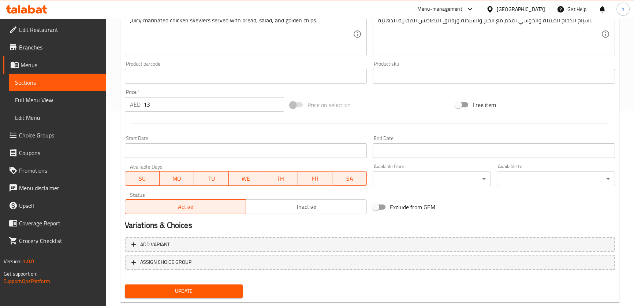
scroll to position [211, 0]
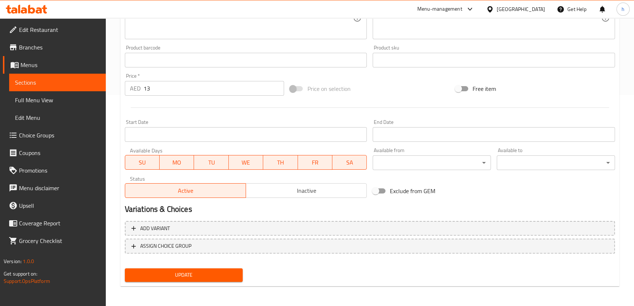
type input "شيش طاووق + شيبس"
click at [168, 274] on span "Update" at bounding box center [184, 274] width 107 height 9
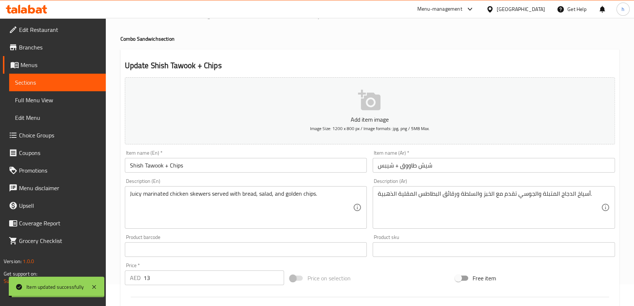
scroll to position [0, 0]
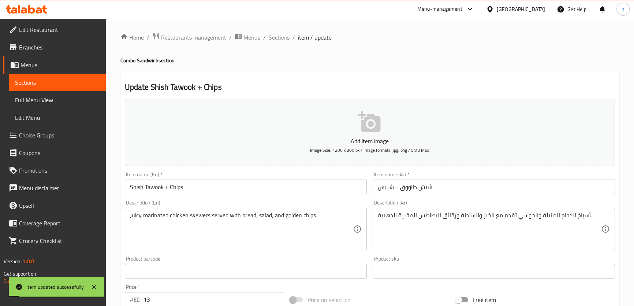
click at [65, 80] on span "Sections" at bounding box center [57, 82] width 85 height 9
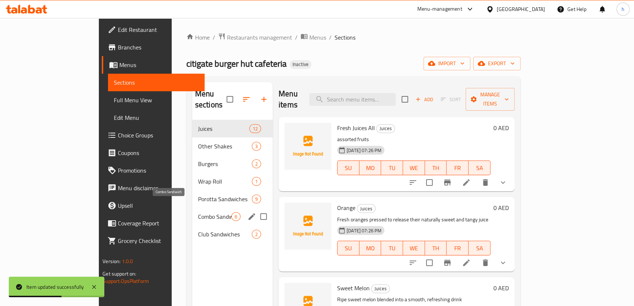
click at [198, 212] on span "Combo Sandwich" at bounding box center [214, 216] width 33 height 9
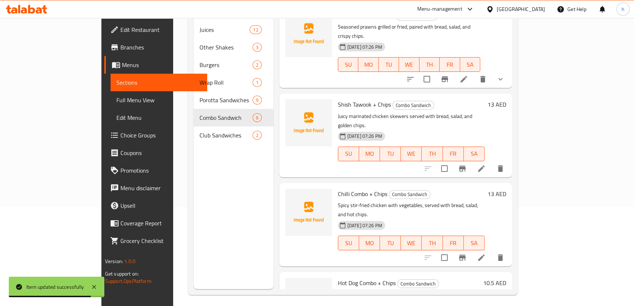
scroll to position [100, 0]
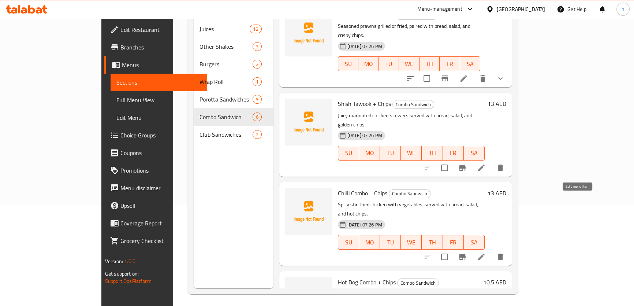
click at [486, 252] on icon at bounding box center [481, 256] width 9 height 9
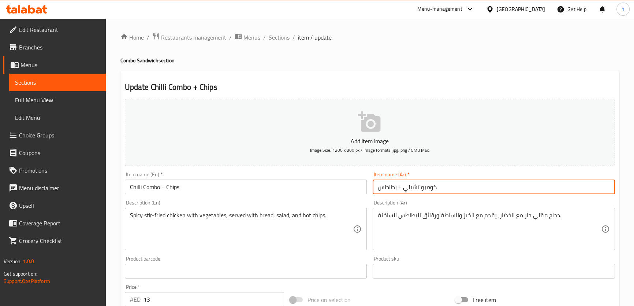
drag, startPoint x: 396, startPoint y: 187, endPoint x: 388, endPoint y: 190, distance: 8.7
click at [388, 190] on input "كومبو تشيلي + بطاطس" at bounding box center [494, 186] width 242 height 15
click at [390, 186] on input "كومبو تشيلي + بطاطس" at bounding box center [494, 186] width 242 height 15
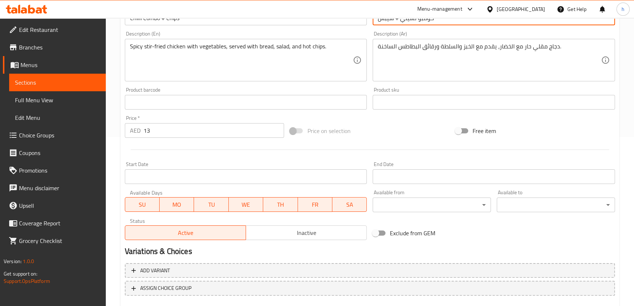
scroll to position [211, 0]
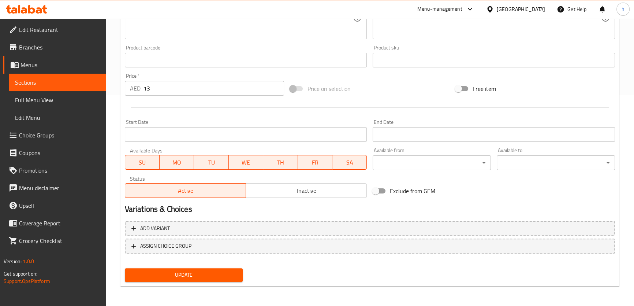
type input "كومبو تشيلي + شيبس"
click at [227, 273] on span "Update" at bounding box center [184, 274] width 107 height 9
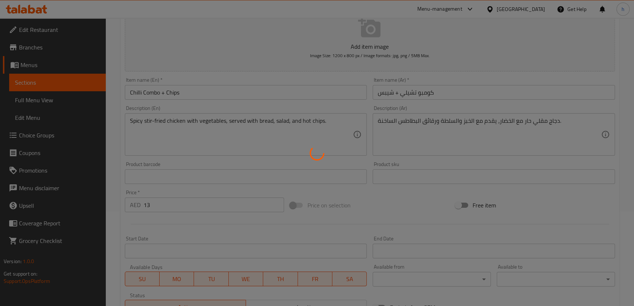
scroll to position [78, 0]
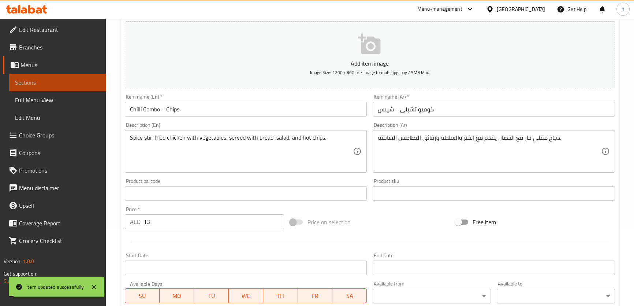
click at [62, 84] on span "Sections" at bounding box center [57, 82] width 85 height 9
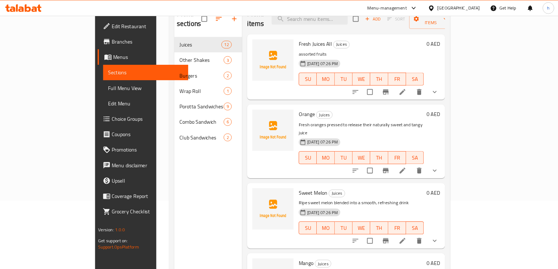
scroll to position [78, 0]
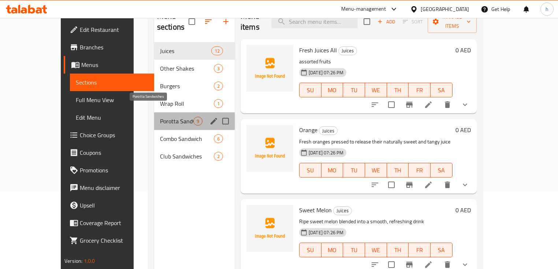
click at [160, 117] on span "Porotta Sandwiches" at bounding box center [176, 121] width 33 height 9
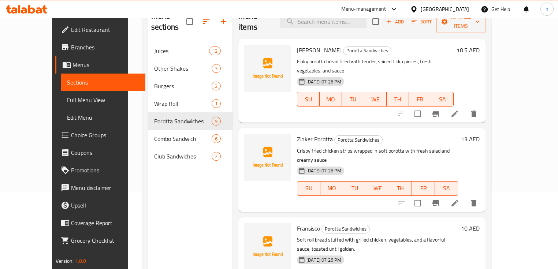
scroll to position [19, 0]
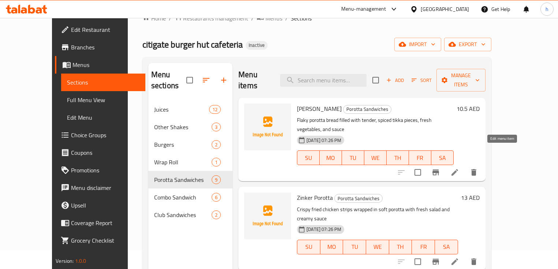
click at [459, 168] on icon at bounding box center [454, 172] width 9 height 9
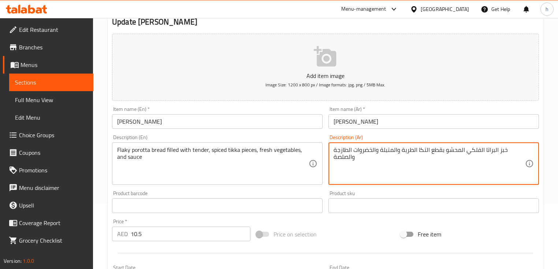
scroll to position [72, 0]
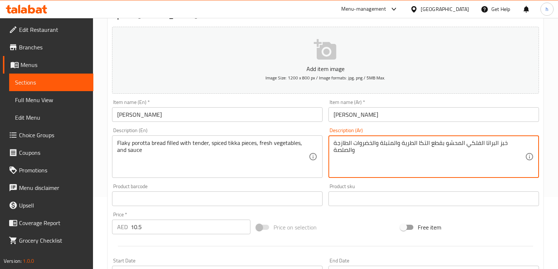
type textarea "خبز البراتا الفلكي المحشو بقطع التكا الطرية والمتبلة والخضروات الطازجة والصلصة"
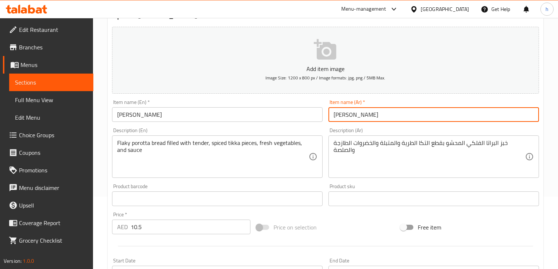
click at [350, 116] on input "تيكا براتا" at bounding box center [434, 114] width 211 height 15
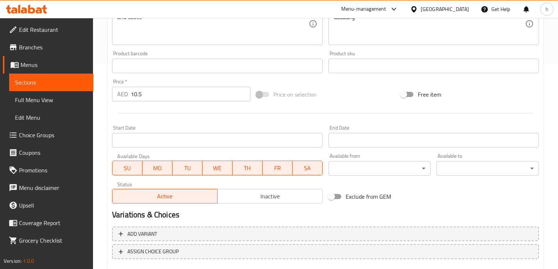
scroll to position [248, 0]
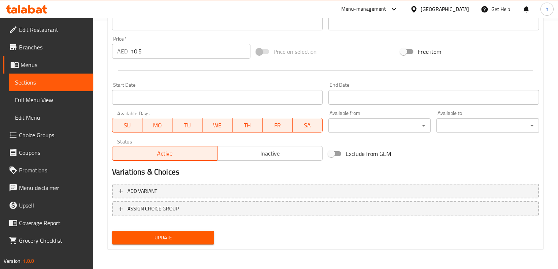
type input "تكا براتا"
click at [136, 240] on span "Update" at bounding box center [163, 237] width 90 height 9
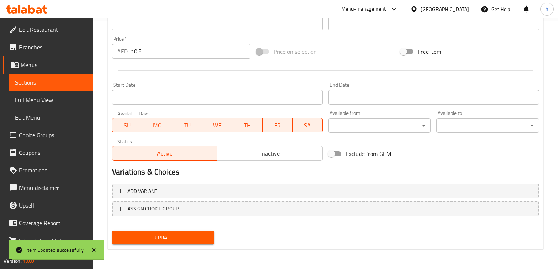
click at [44, 81] on span "Sections" at bounding box center [51, 82] width 73 height 9
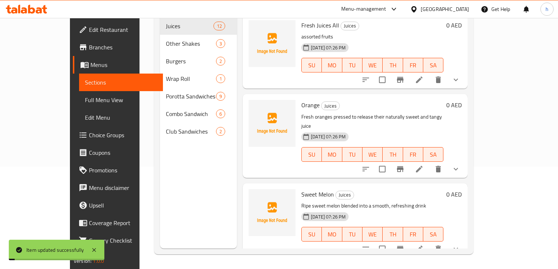
scroll to position [103, 0]
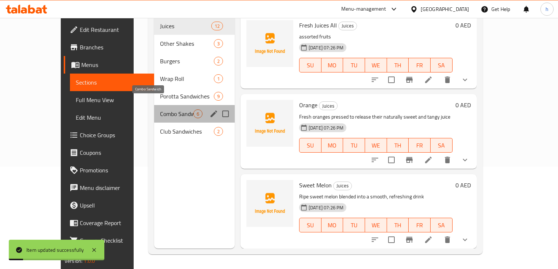
click at [160, 110] on span "Combo Sandwich" at bounding box center [176, 114] width 33 height 9
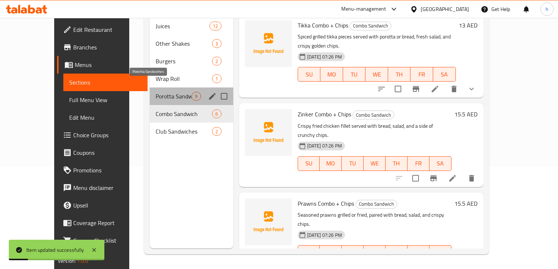
click at [157, 92] on span "Porotta Sandwiches" at bounding box center [174, 96] width 36 height 9
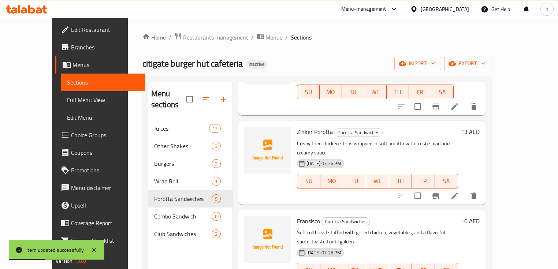
scroll to position [88, 0]
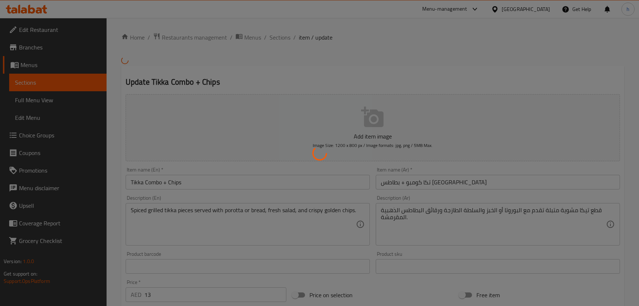
type input "اختيارك من"
type input "1"
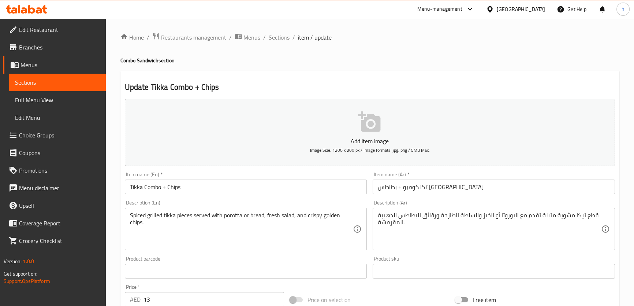
click at [44, 133] on span "Choice Groups" at bounding box center [59, 135] width 81 height 9
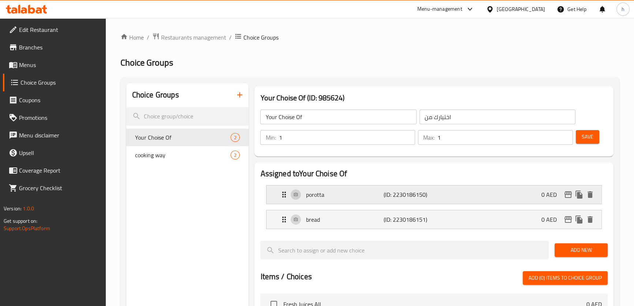
click at [461, 193] on div "porotta (ID: 2230186150) 0 AED" at bounding box center [436, 194] width 313 height 18
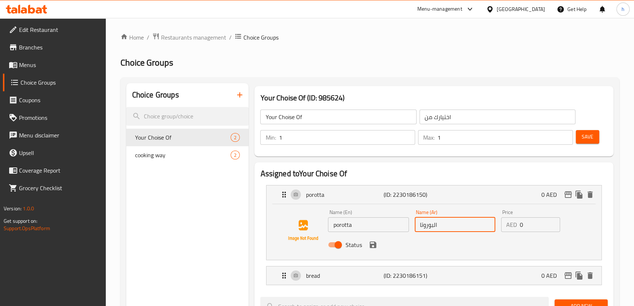
drag, startPoint x: 433, startPoint y: 227, endPoint x: 419, endPoint y: 231, distance: 13.9
click at [419, 231] on input "البوروتا" at bounding box center [455, 224] width 81 height 15
paste input "را"
click at [373, 242] on icon "save" at bounding box center [373, 244] width 9 height 9
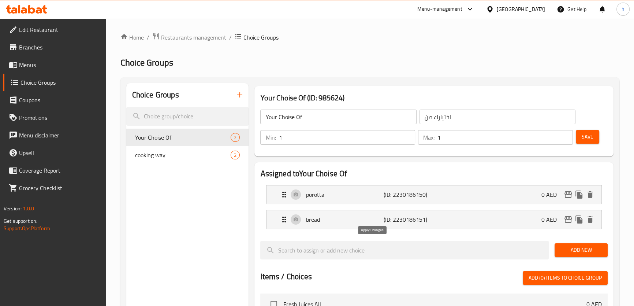
type input "البراتا"
click at [585, 138] on span "Save" at bounding box center [588, 136] width 12 height 9
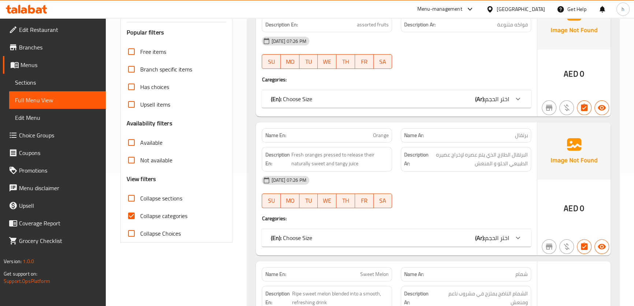
scroll to position [133, 0]
click at [130, 211] on input "Collapse categories" at bounding box center [132, 216] width 18 height 18
checkbox input "false"
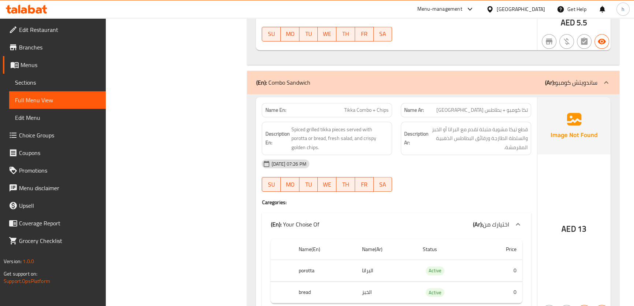
scroll to position [4494, 0]
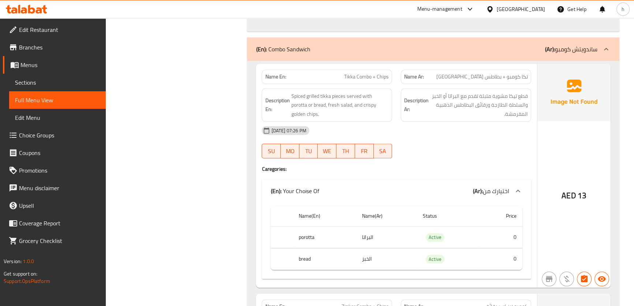
copy span "Tikka"
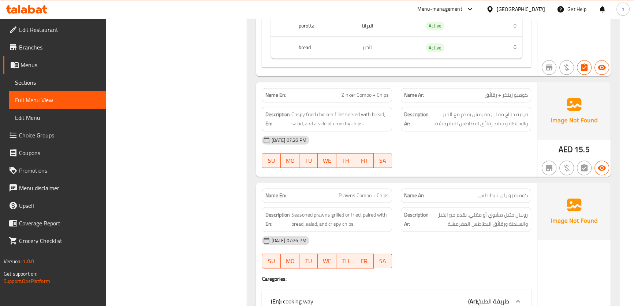
scroll to position [4694, 0]
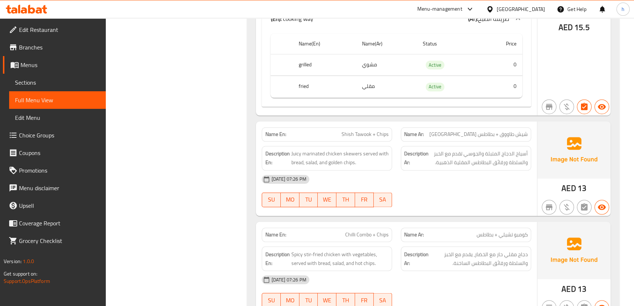
scroll to position [4993, 0]
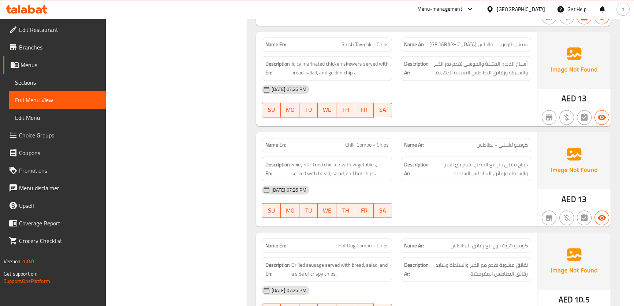
scroll to position [5093, 0]
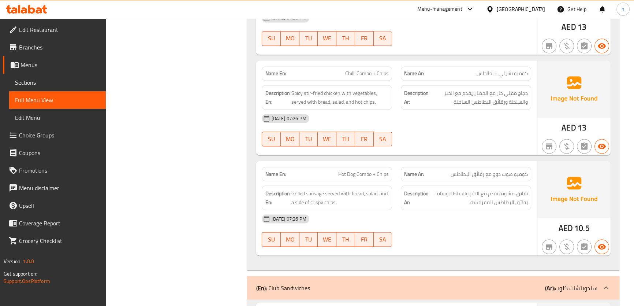
scroll to position [5226, 0]
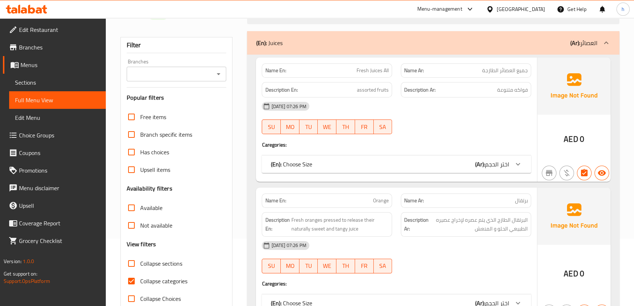
scroll to position [100, 0]
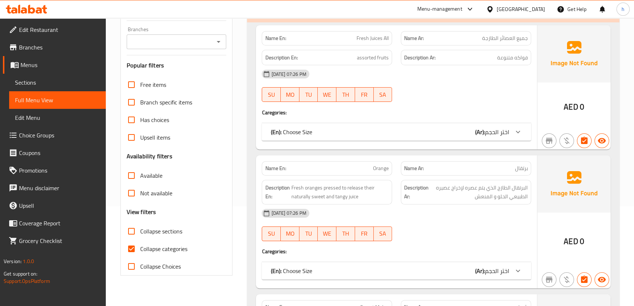
drag, startPoint x: 133, startPoint y: 248, endPoint x: 251, endPoint y: 222, distance: 121.0
click at [133, 248] on input "Collapse categories" at bounding box center [132, 249] width 18 height 18
checkbox input "false"
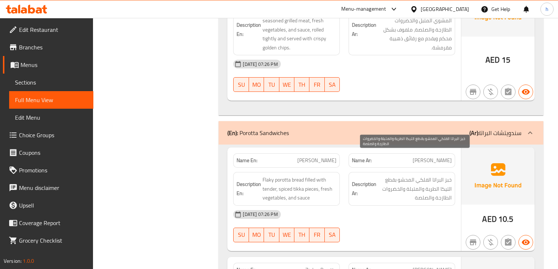
scroll to position [3561, 0]
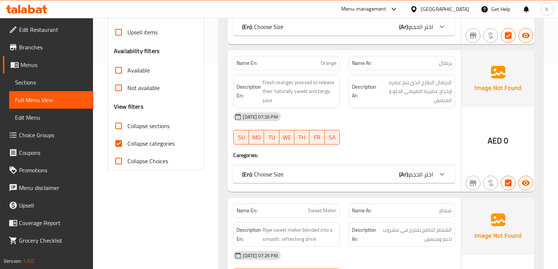
scroll to position [205, 0]
click at [119, 138] on input "Collapse categories" at bounding box center [119, 143] width 18 height 18
checkbox input "false"
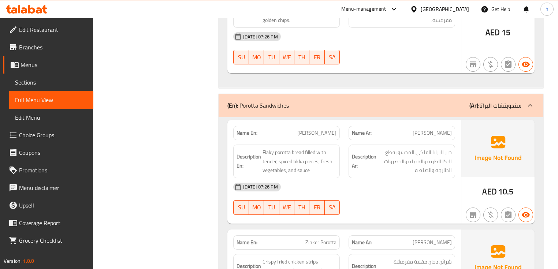
scroll to position [3662, 0]
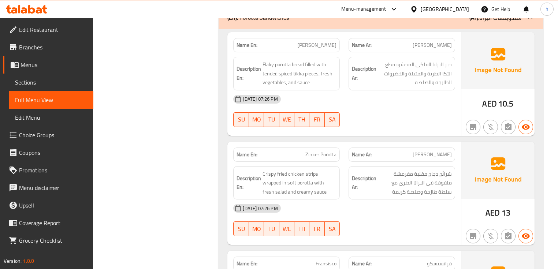
copy span "Tikka"
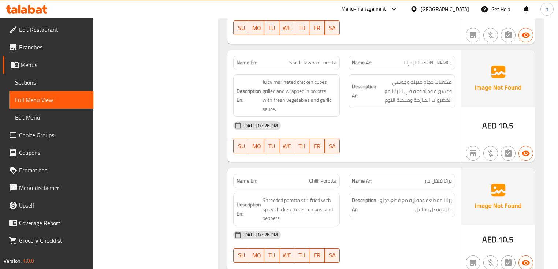
scroll to position [3971, 0]
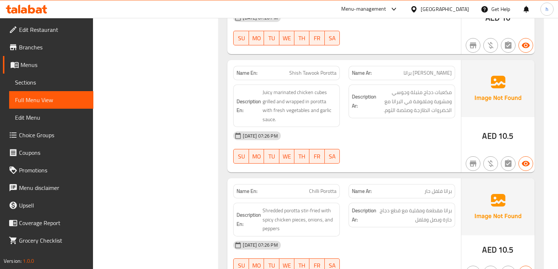
click at [37, 13] on icon at bounding box center [39, 10] width 6 height 6
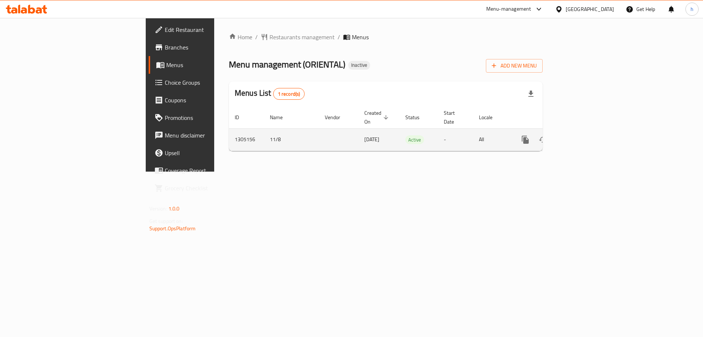
click at [583, 135] on icon "enhanced table" at bounding box center [578, 139] width 9 height 9
